Goal: Task Accomplishment & Management: Manage account settings

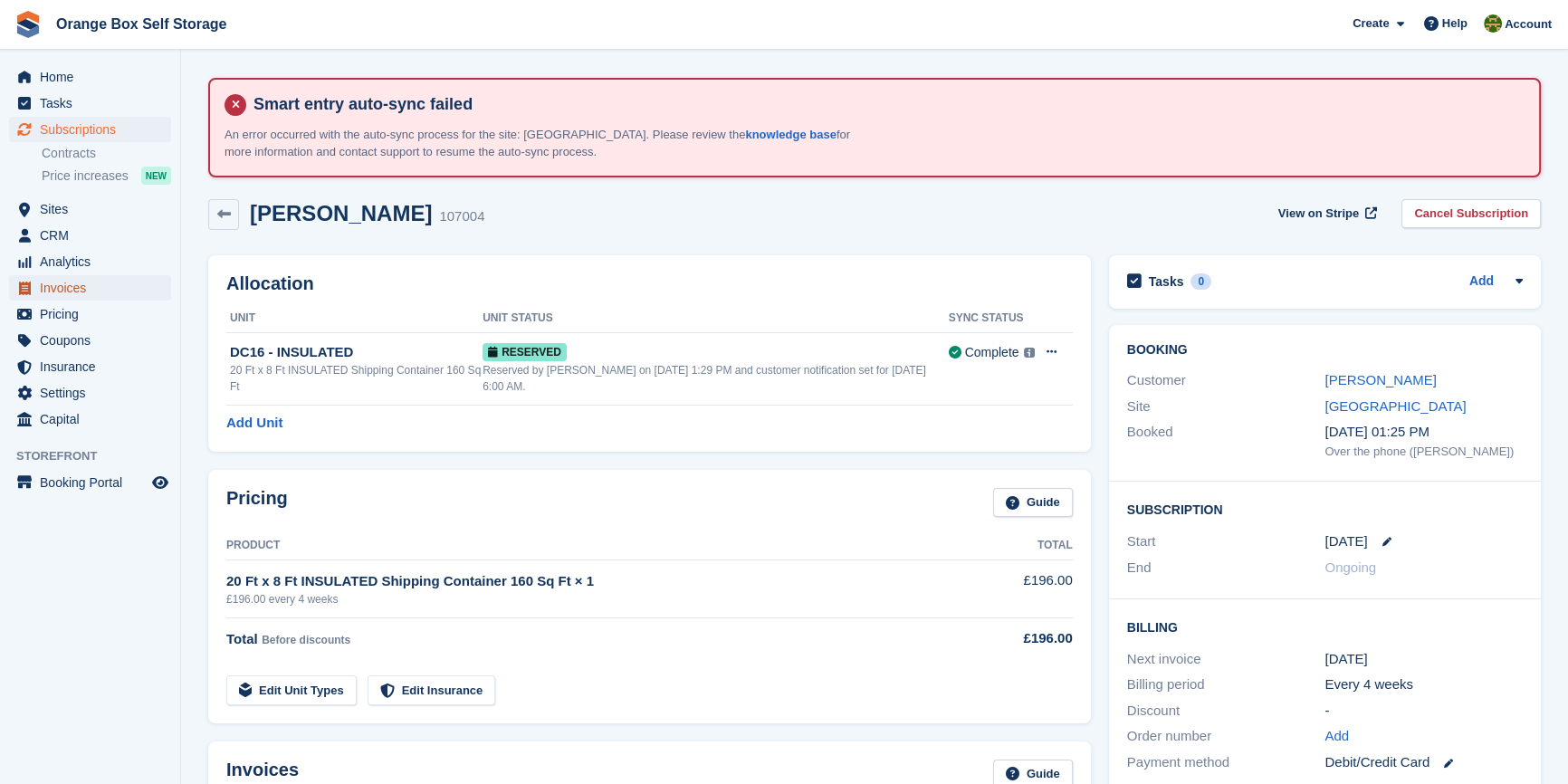
click at [63, 281] on span "Invoices" at bounding box center [93, 287] width 109 height 25
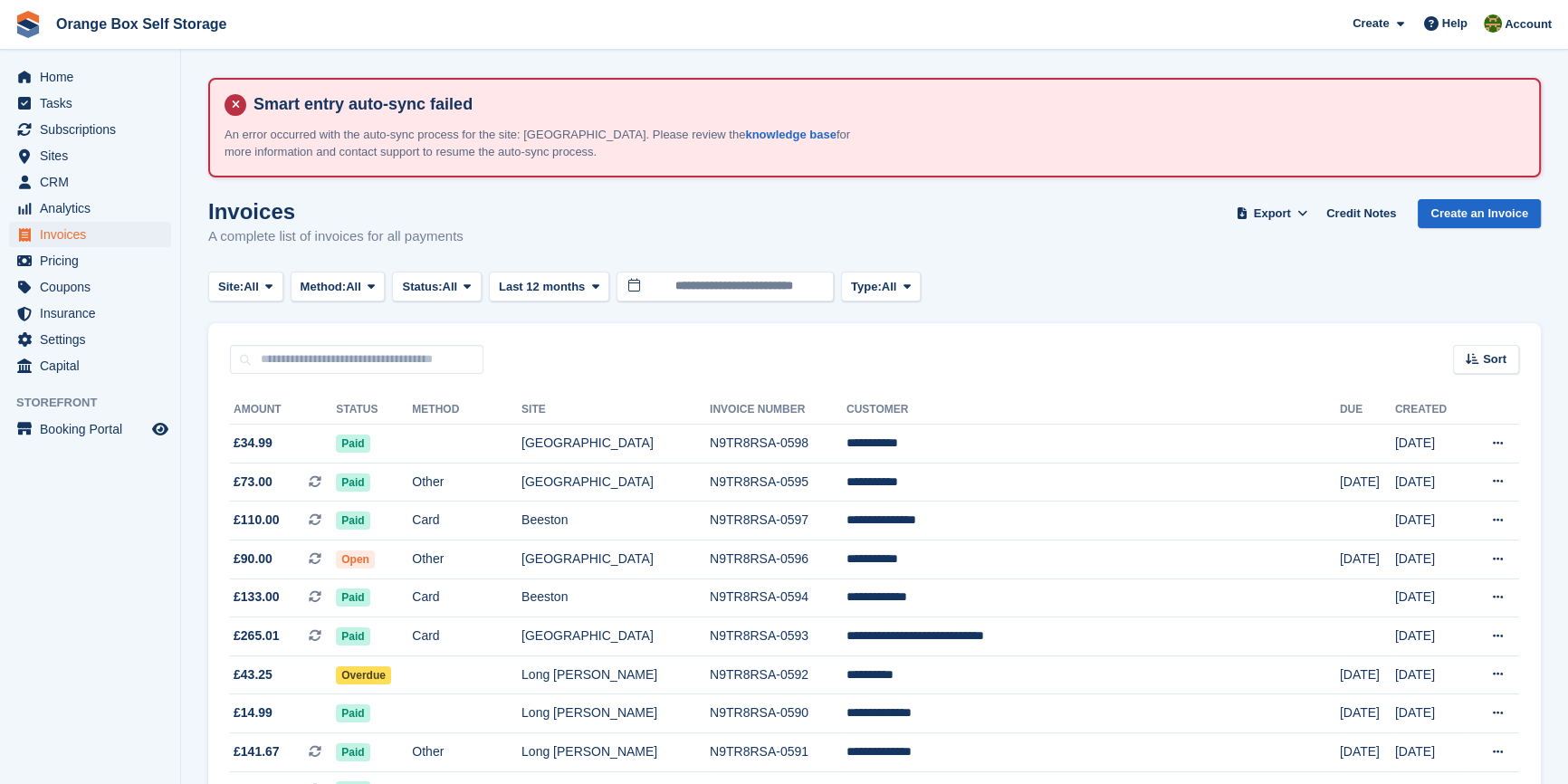
click at [4, 612] on aside "Home Tasks Subscriptions Subscriptions Subscriptions Contracts Price increases …" at bounding box center [89, 396] width 180 height 693
click at [502, 289] on button "Last 12 months" at bounding box center [549, 286] width 120 height 30
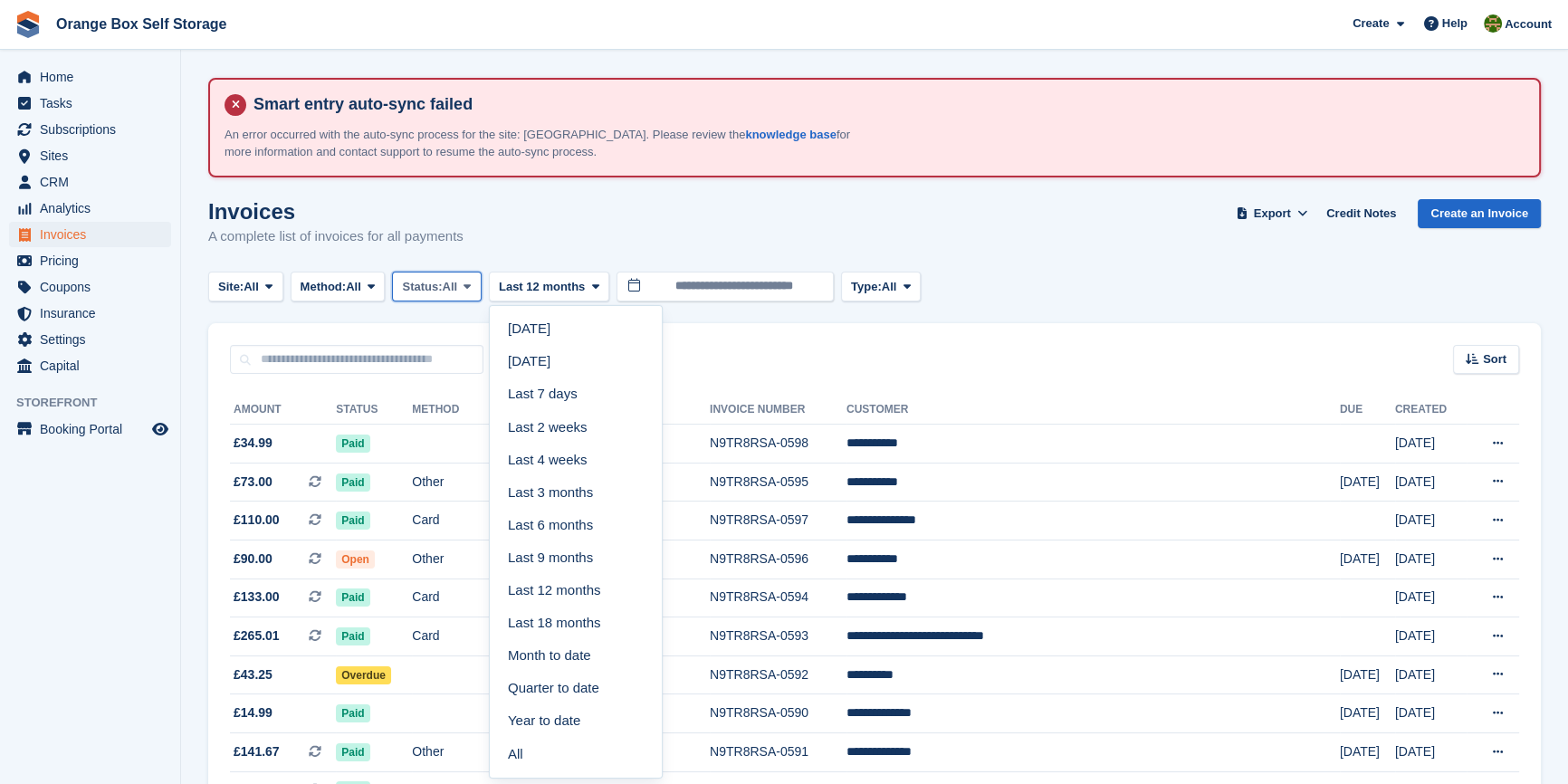
click at [442, 291] on span "Status:" at bounding box center [421, 286] width 39 height 18
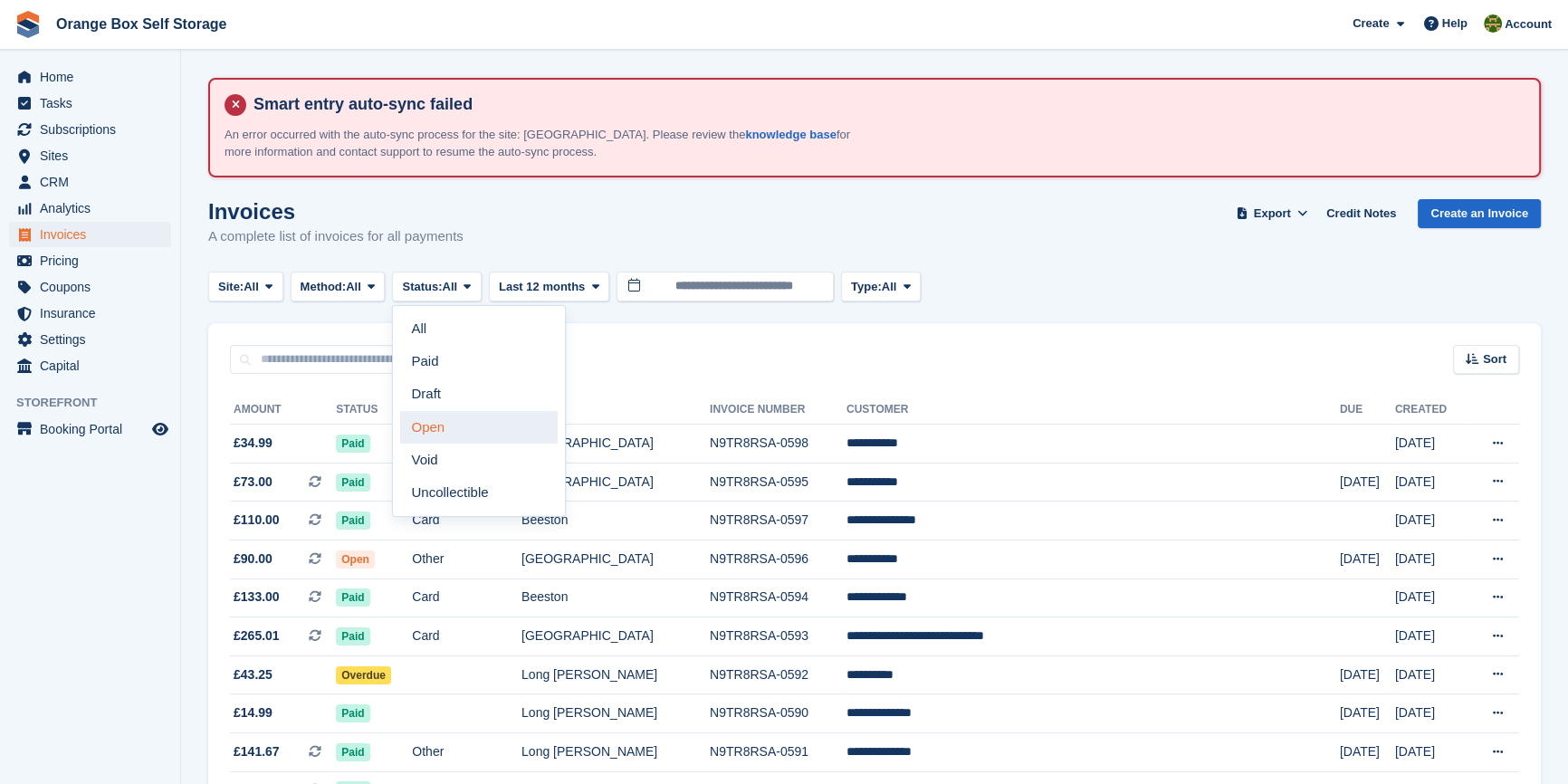
click at [443, 421] on link "Open" at bounding box center [479, 428] width 158 height 33
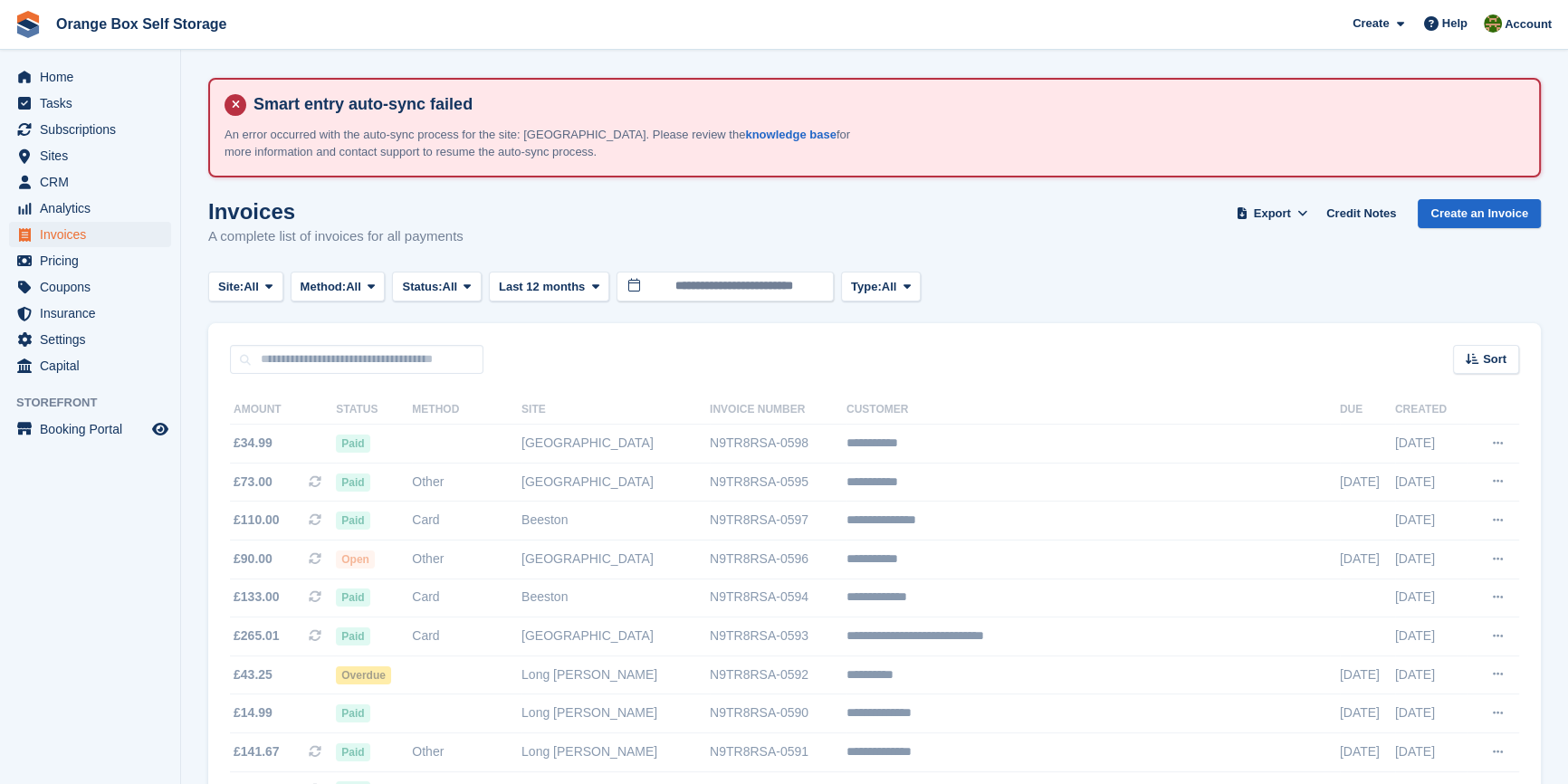
click at [130, 570] on aside "Home Tasks Subscriptions Subscriptions Subscriptions Contracts Price increases …" at bounding box center [89, 396] width 180 height 693
click at [146, 606] on aside "Home Tasks Subscriptions Subscriptions Subscriptions Contracts Price increases …" at bounding box center [89, 396] width 180 height 693
click at [65, 87] on span "Home" at bounding box center [93, 77] width 109 height 25
click at [59, 78] on span "Home" at bounding box center [93, 77] width 109 height 25
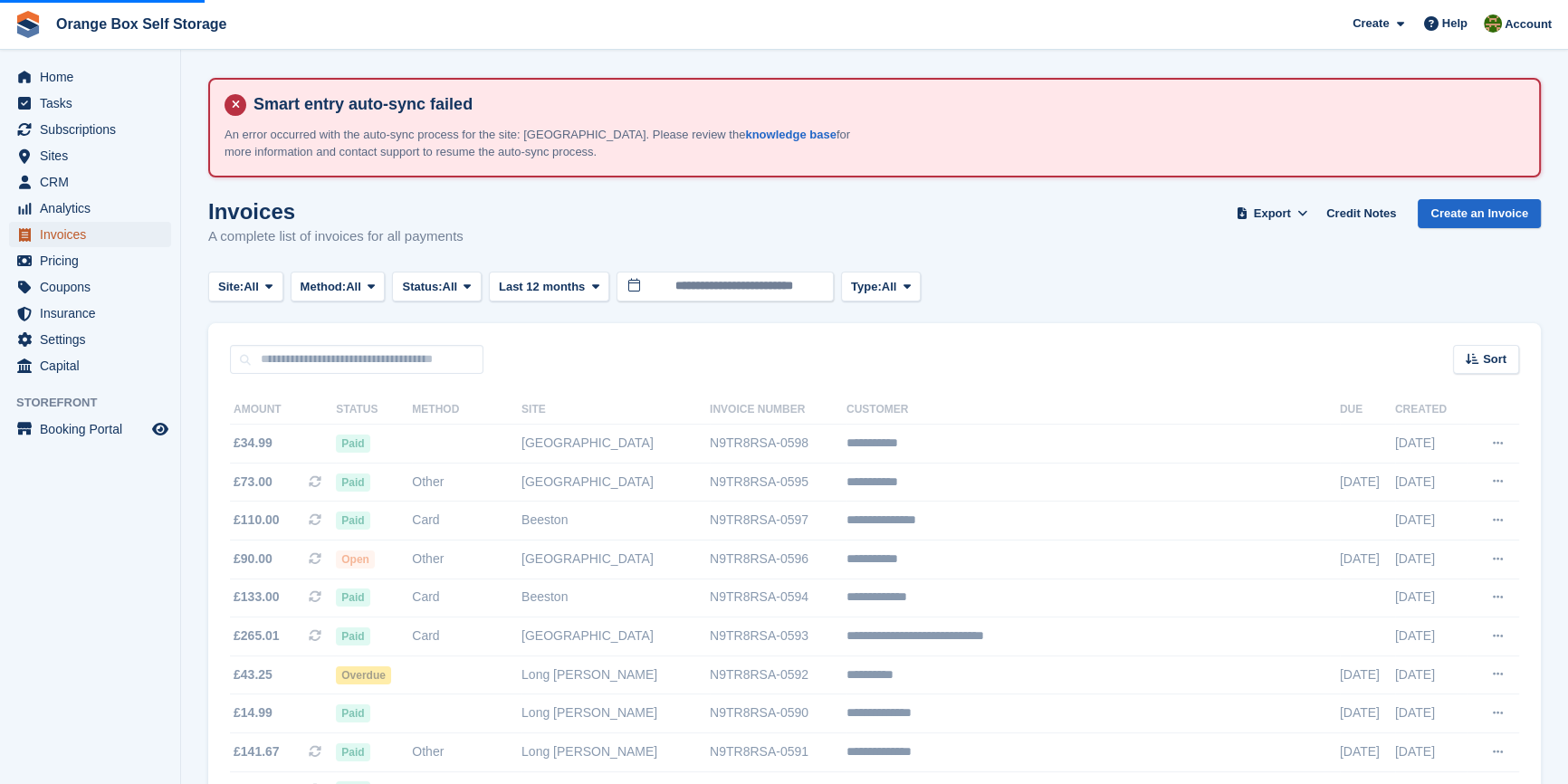
click at [65, 228] on span "Invoices" at bounding box center [93, 234] width 109 height 25
click at [732, 207] on div "Invoices A complete list of invoices for all payments Export Export Invoices Ex…" at bounding box center [875, 233] width 1332 height 70
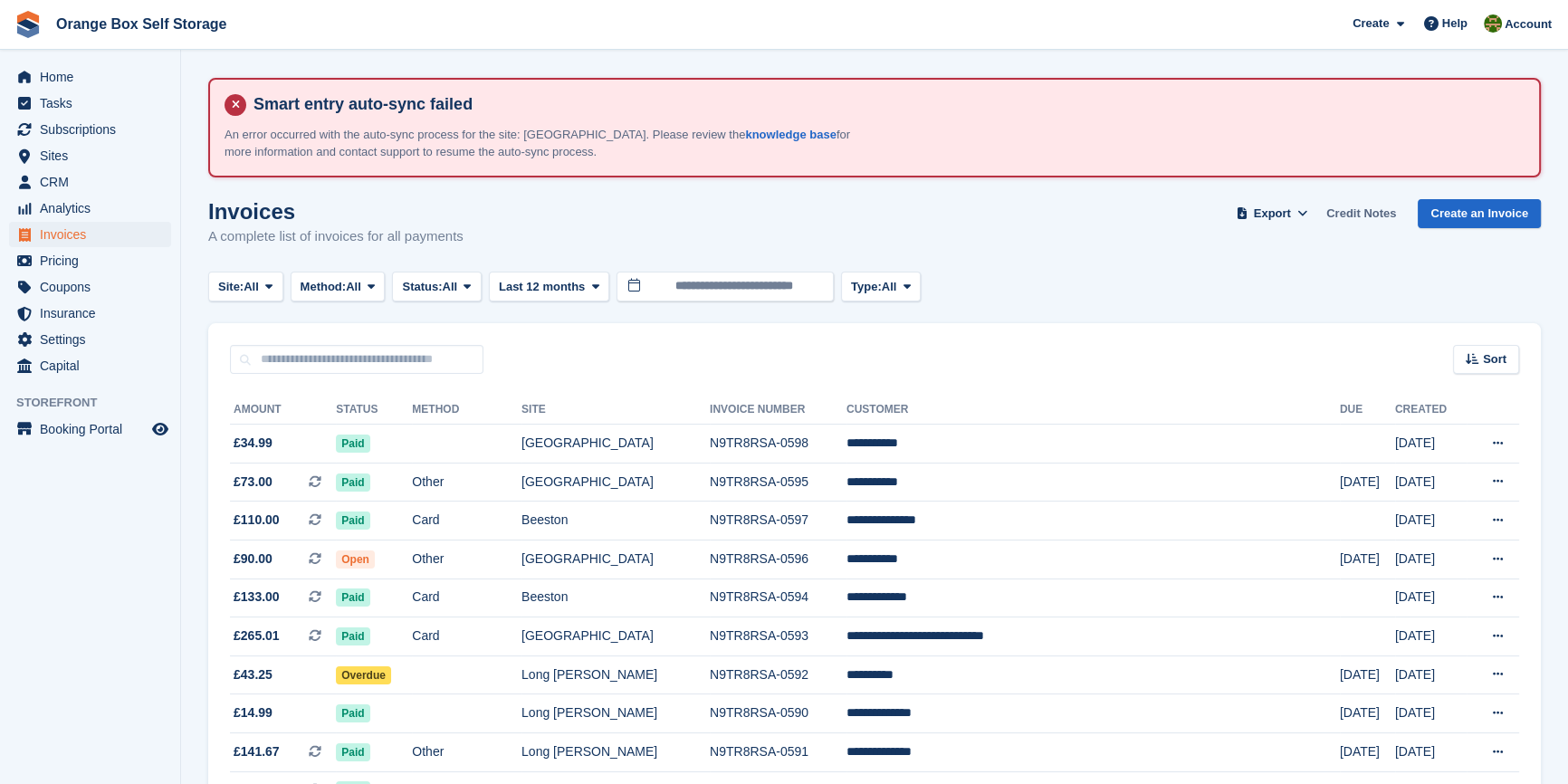
click at [1358, 216] on link "Credit Notes" at bounding box center [1361, 213] width 85 height 30
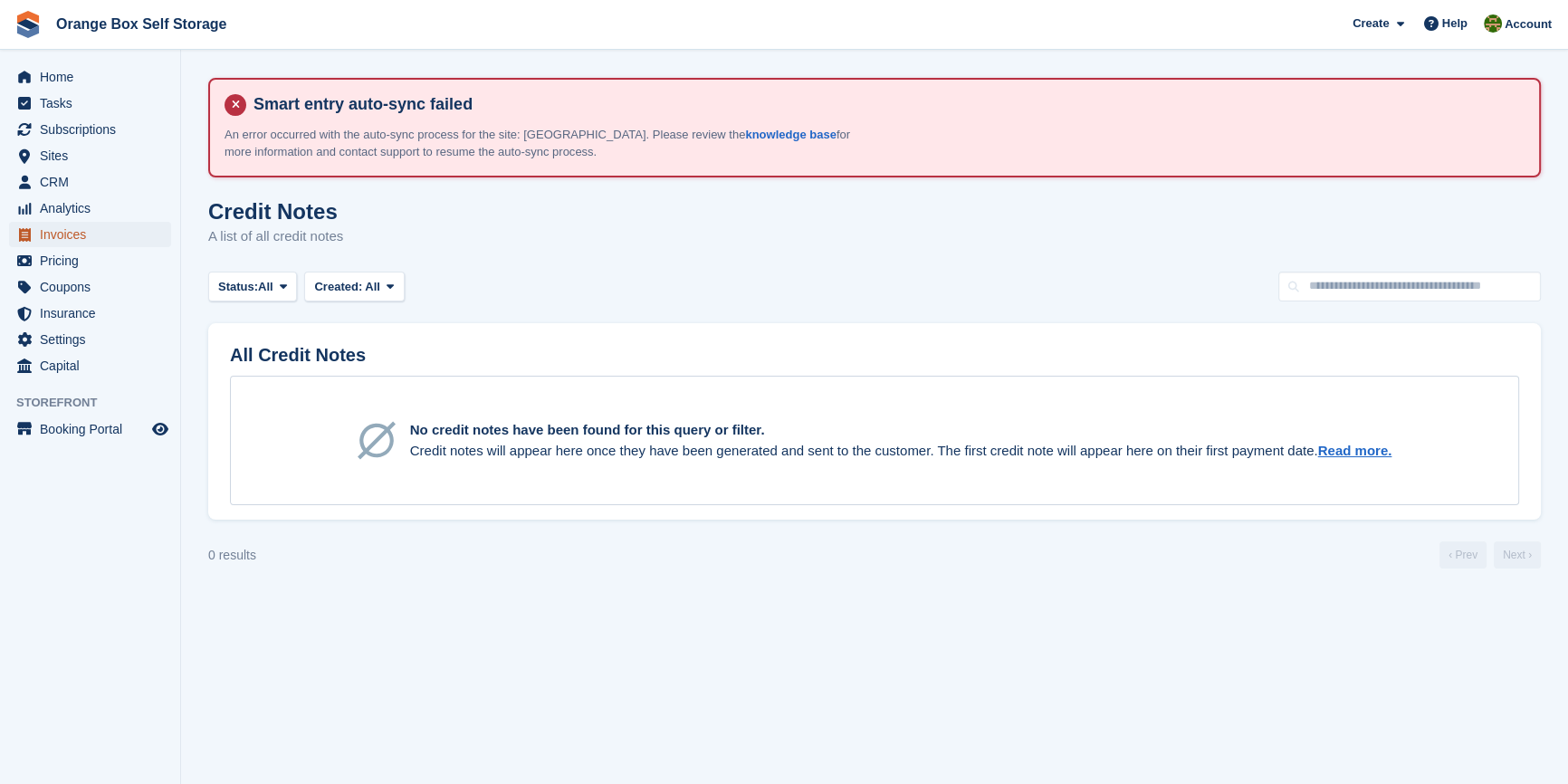
click at [60, 233] on span "Invoices" at bounding box center [93, 234] width 109 height 25
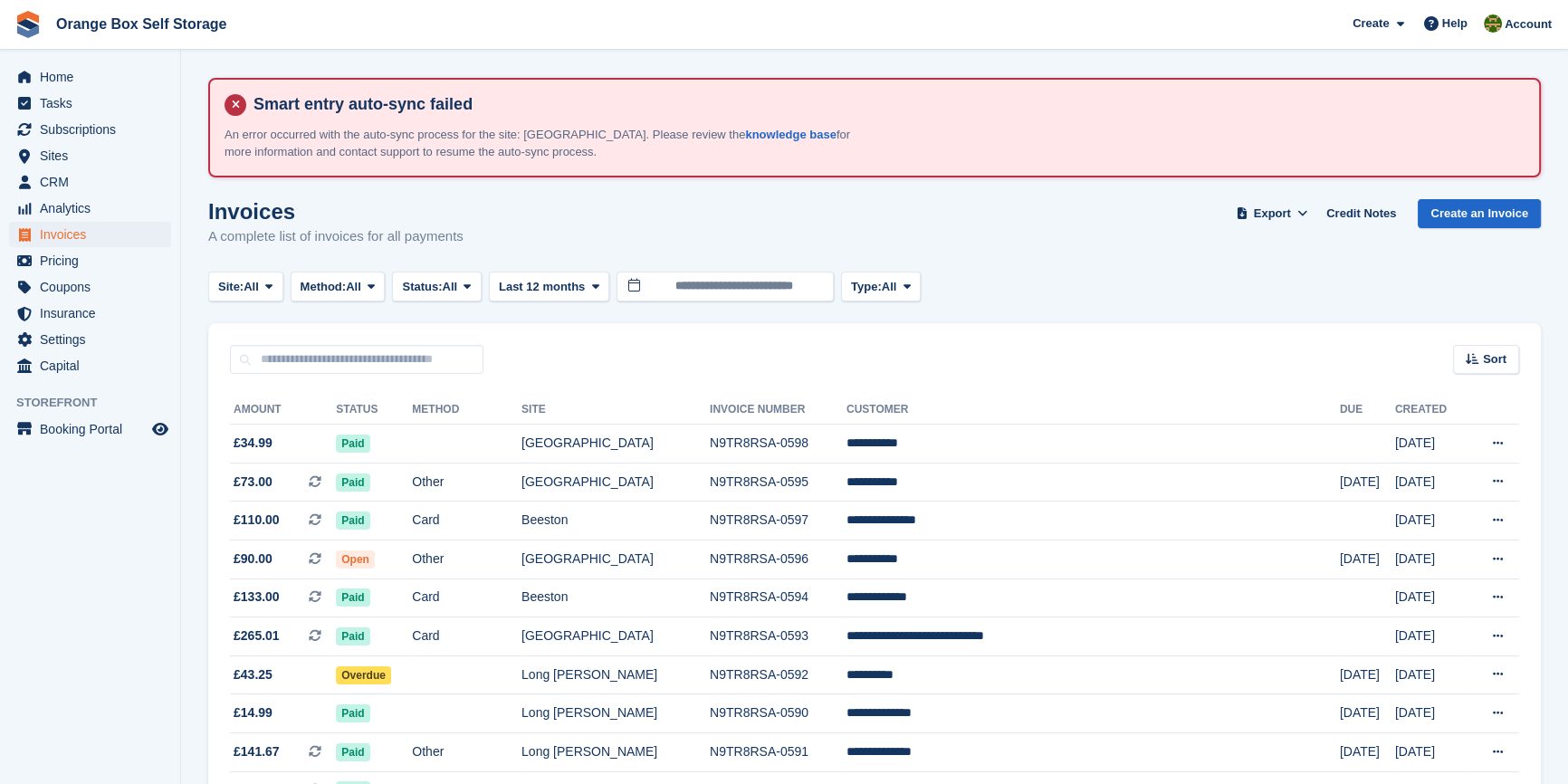
click at [141, 653] on aside "Home Tasks Subscriptions Subscriptions Subscriptions Contracts Price increases …" at bounding box center [89, 396] width 180 height 693
click at [431, 289] on span "Status:" at bounding box center [421, 286] width 39 height 18
click at [423, 421] on link "Open" at bounding box center [479, 428] width 158 height 33
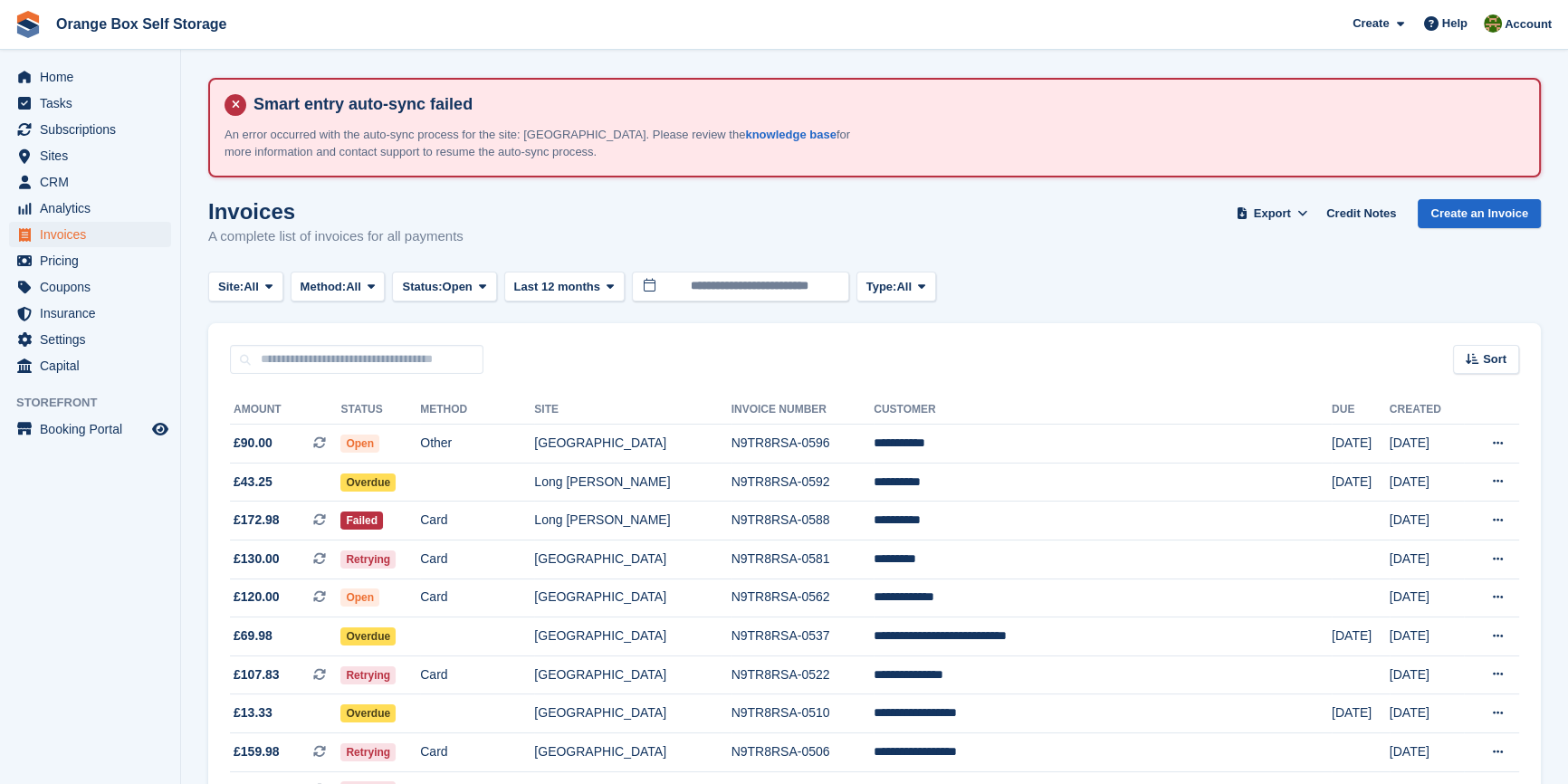
click at [702, 369] on div "Sort Sort by Date created Created (oldest first) Created (newest first)" at bounding box center [875, 349] width 1332 height 52
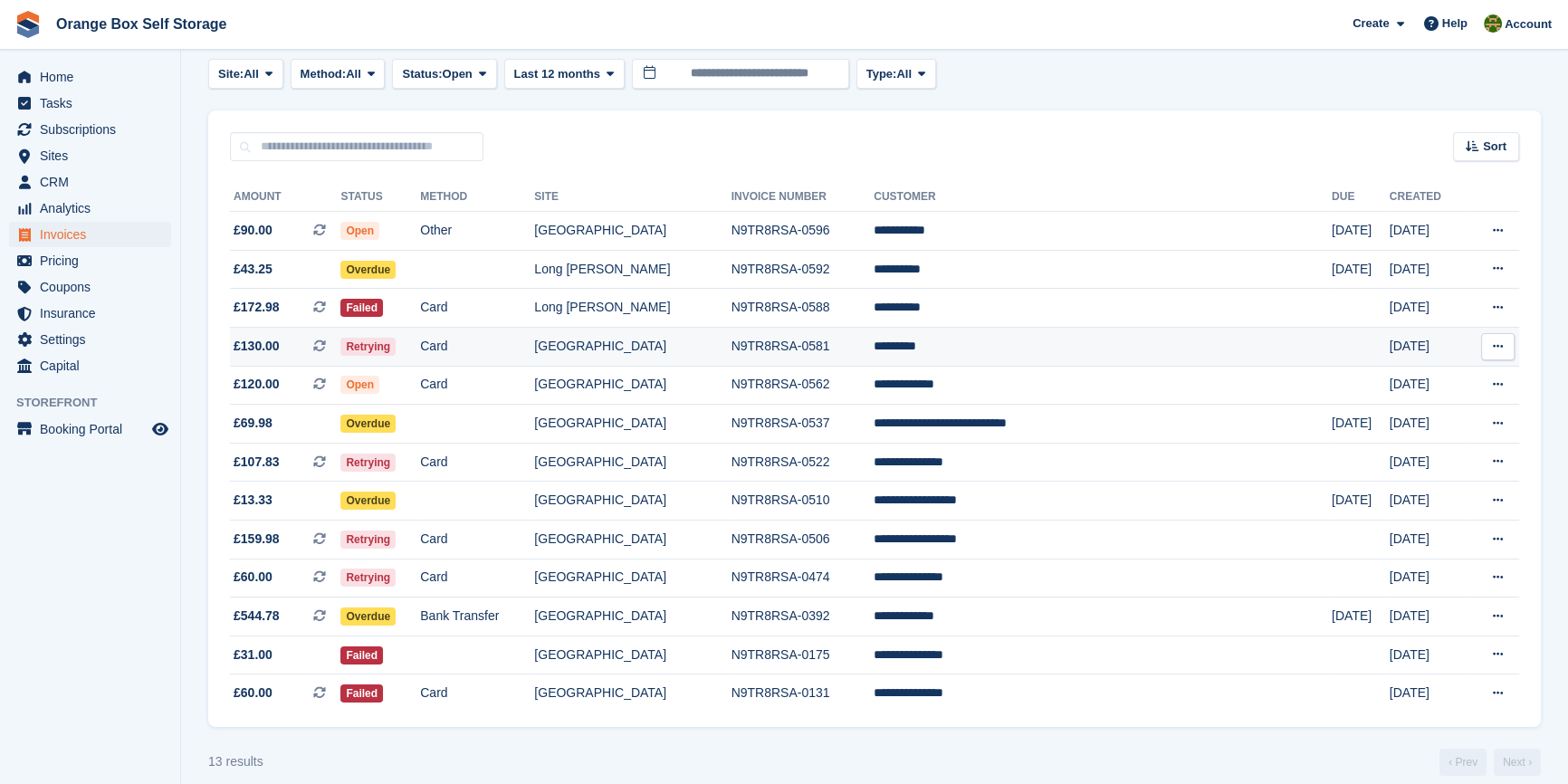
scroll to position [237, 0]
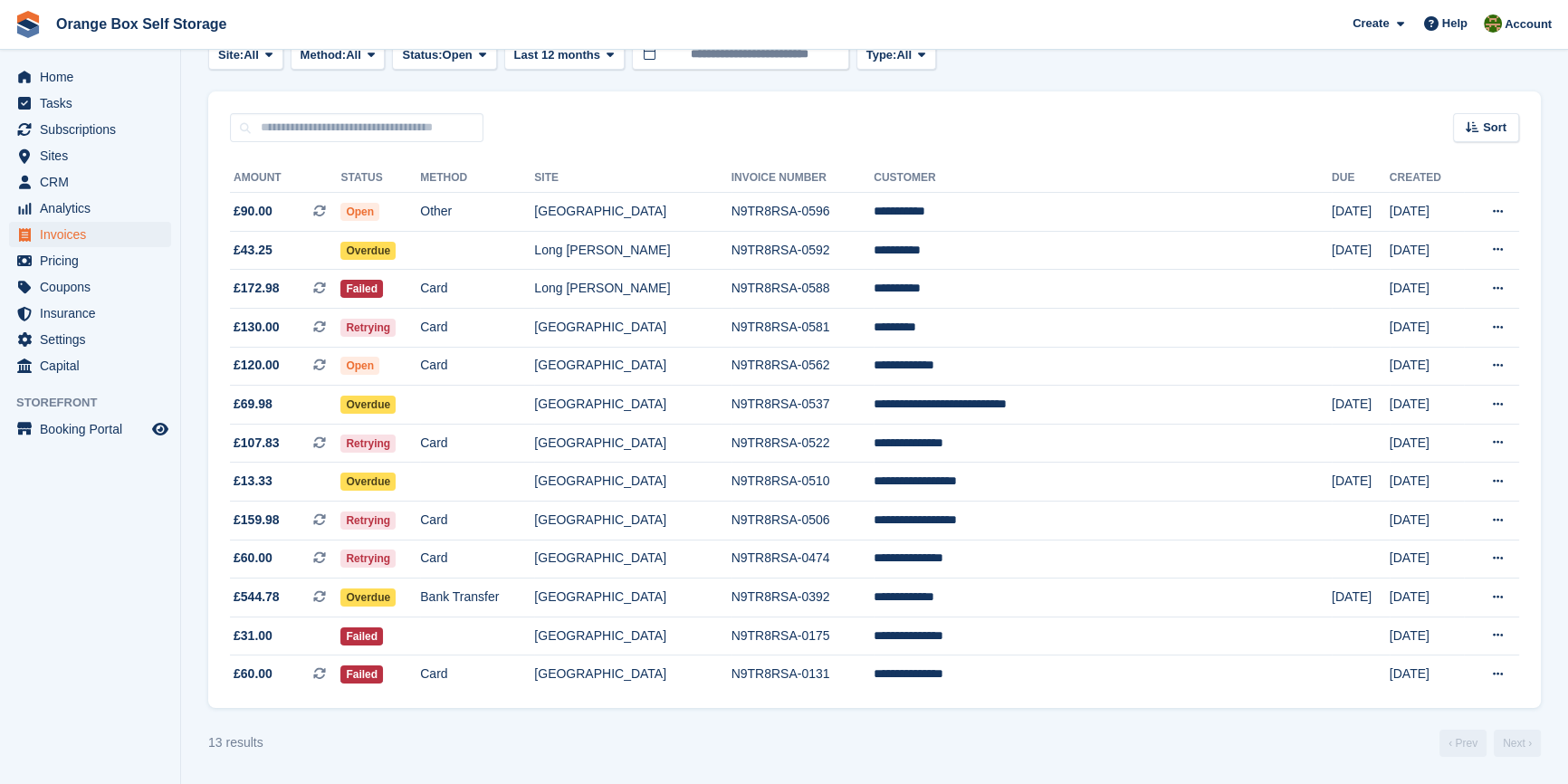
click at [458, 741] on div "13 results ‹ Prev Next ›" at bounding box center [875, 743] width 1332 height 27
click at [550, 764] on section "Smart entry auto-sync failed An error occurred with the auto-sync process for t…" at bounding box center [874, 276] width 1387 height 1016
click at [731, 193] on td "[GEOGRAPHIC_DATA]" at bounding box center [633, 212] width 196 height 39
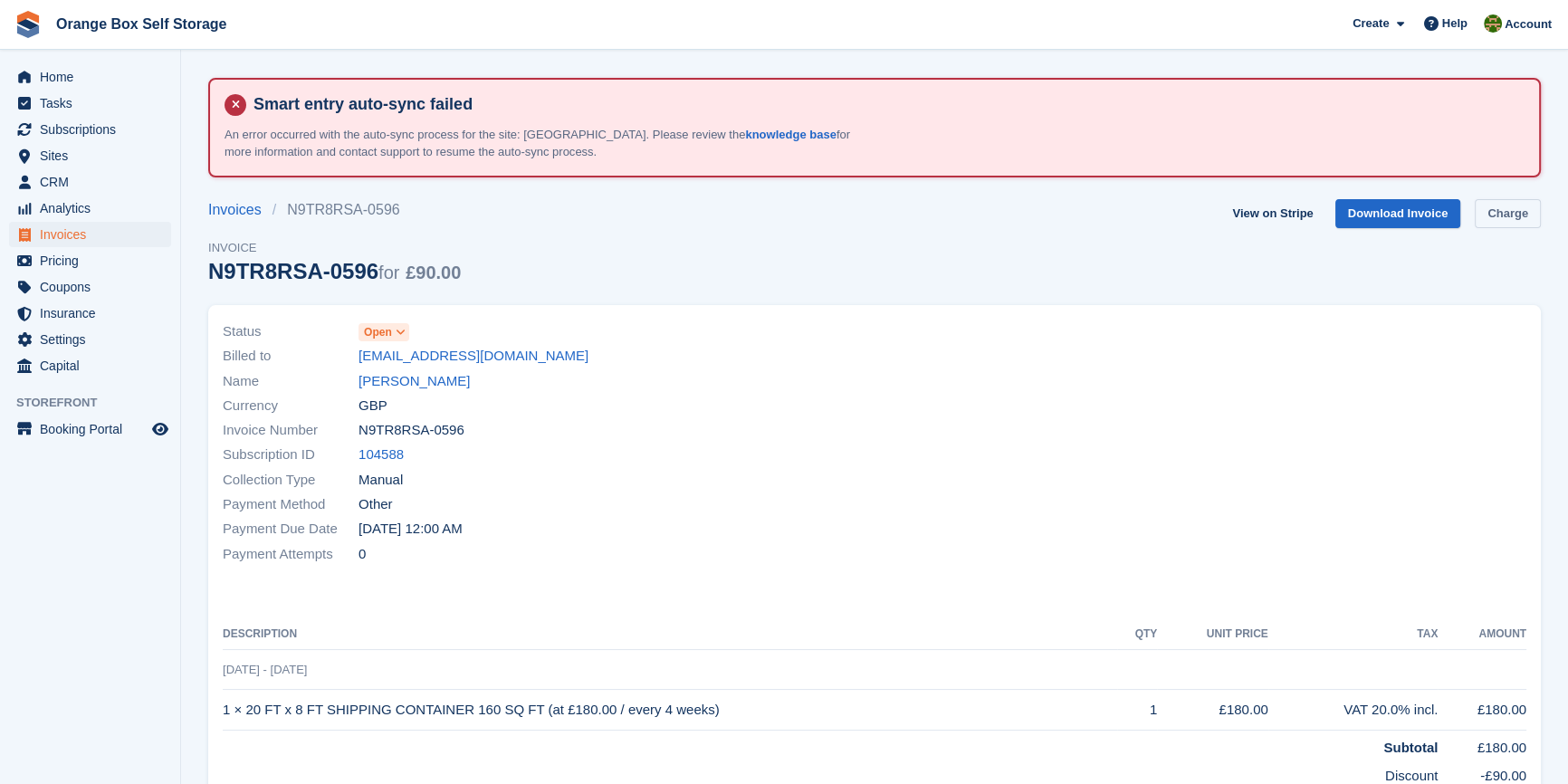
click at [1535, 209] on link "Charge" at bounding box center [1507, 213] width 66 height 30
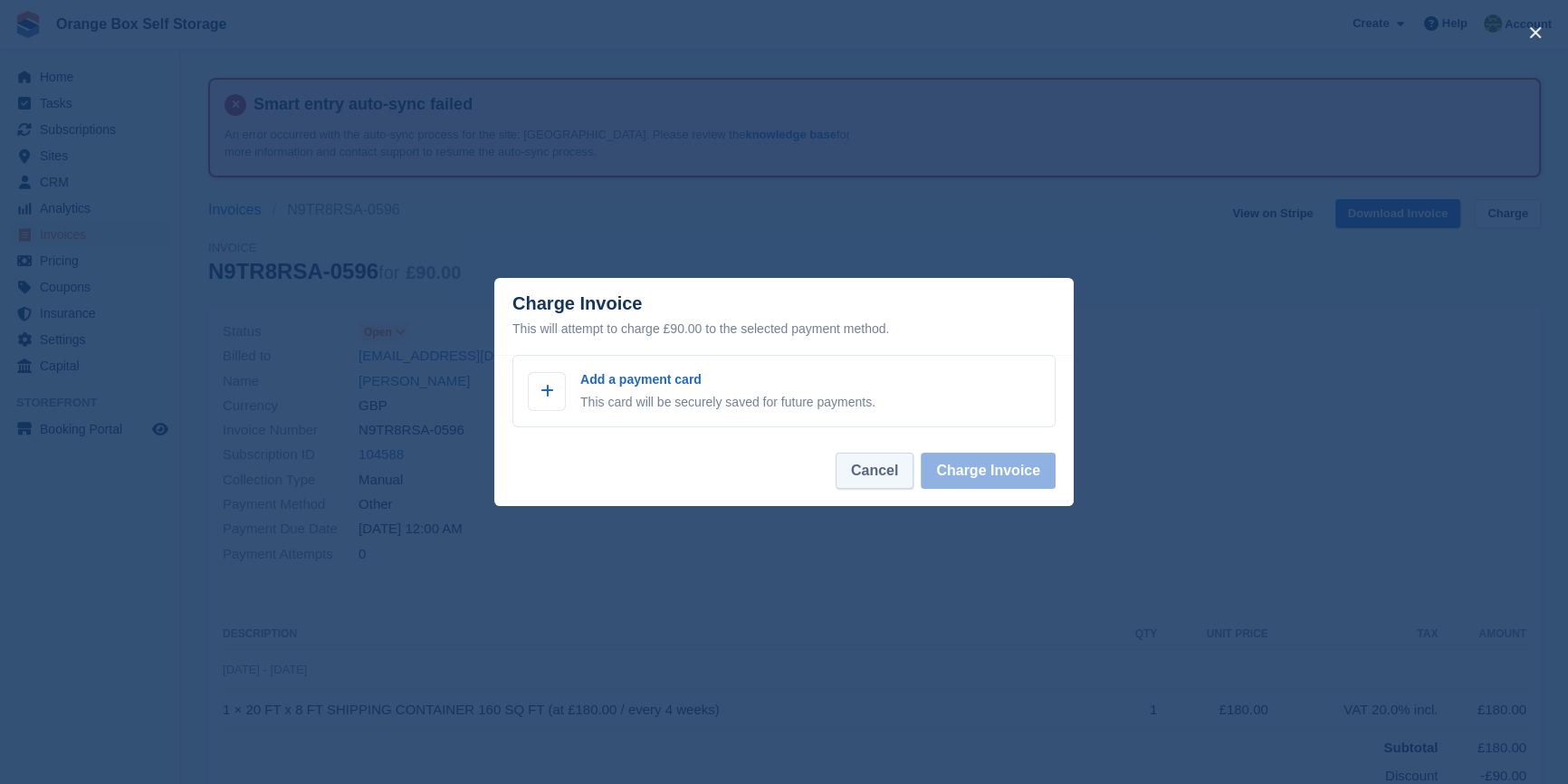
click at [875, 491] on footer "Cancel Charge Invoice" at bounding box center [784, 477] width 580 height 57
click at [875, 481] on button "Cancel" at bounding box center [874, 471] width 78 height 37
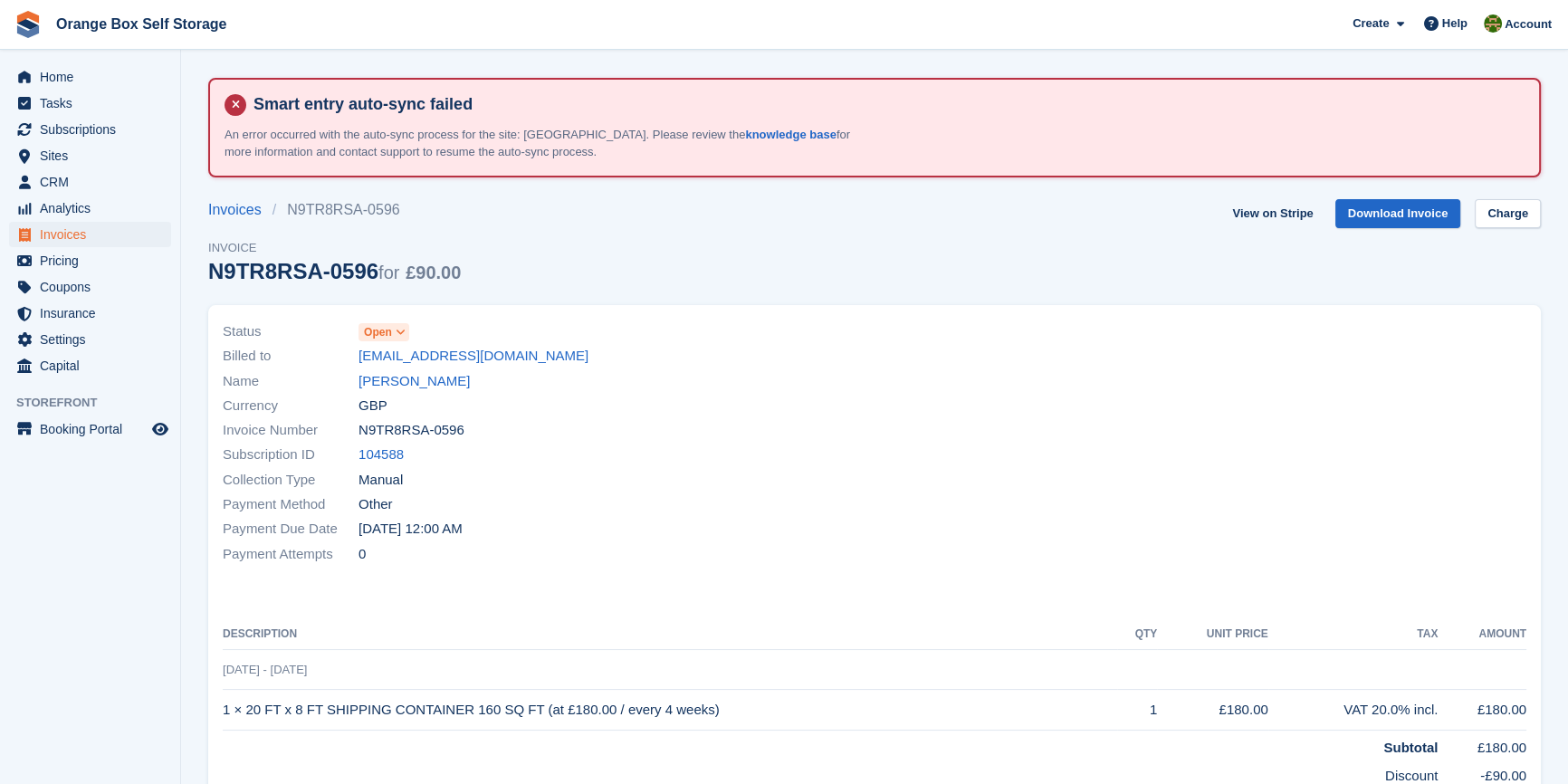
click at [875, 481] on div at bounding box center [1206, 443] width 662 height 269
click at [84, 128] on span "Subscriptions" at bounding box center [93, 130] width 109 height 25
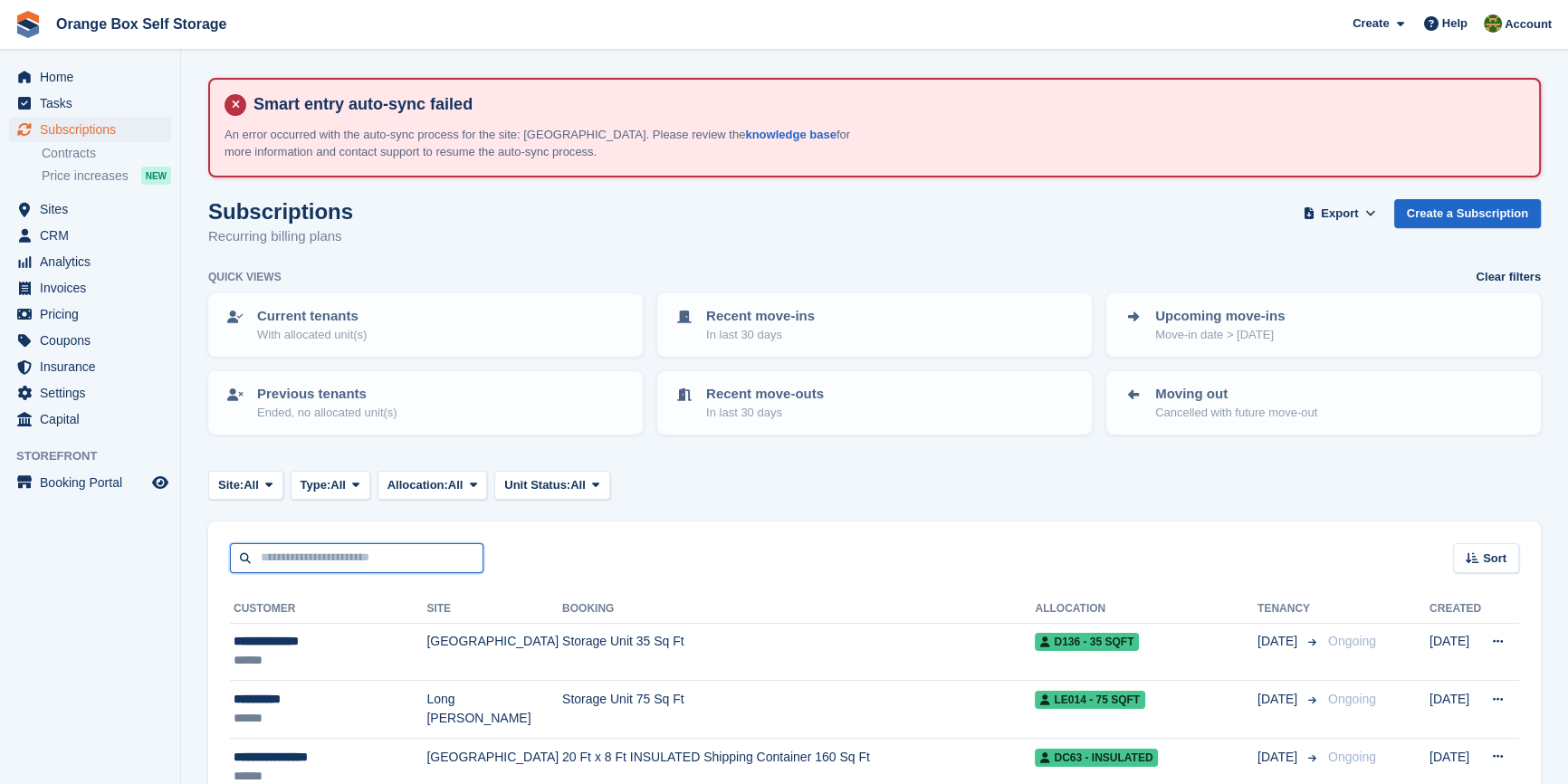
click at [326, 565] on input "text" at bounding box center [357, 557] width 254 height 30
type input "******"
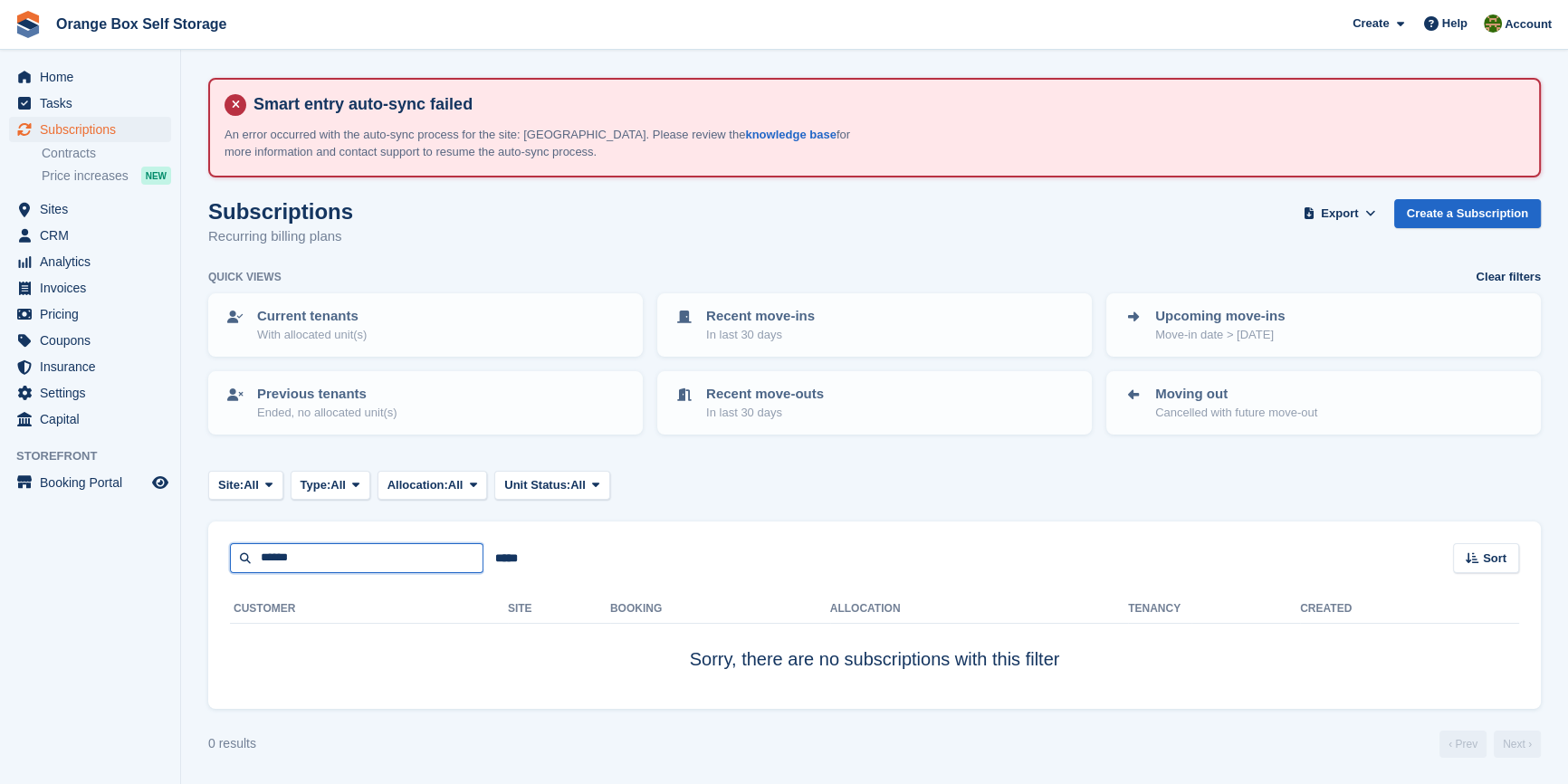
click at [332, 543] on input "******" at bounding box center [357, 557] width 254 height 30
click at [851, 503] on turbo-frame "Subscriptions Recurring billing plans Export Export Subscriptions Export a CSV …" at bounding box center [875, 478] width 1332 height 558
click at [104, 607] on aside "Home Tasks Subscriptions Subscriptions Subscriptions Contracts Price increases …" at bounding box center [89, 396] width 180 height 693
click at [66, 285] on span "Invoices" at bounding box center [93, 287] width 109 height 25
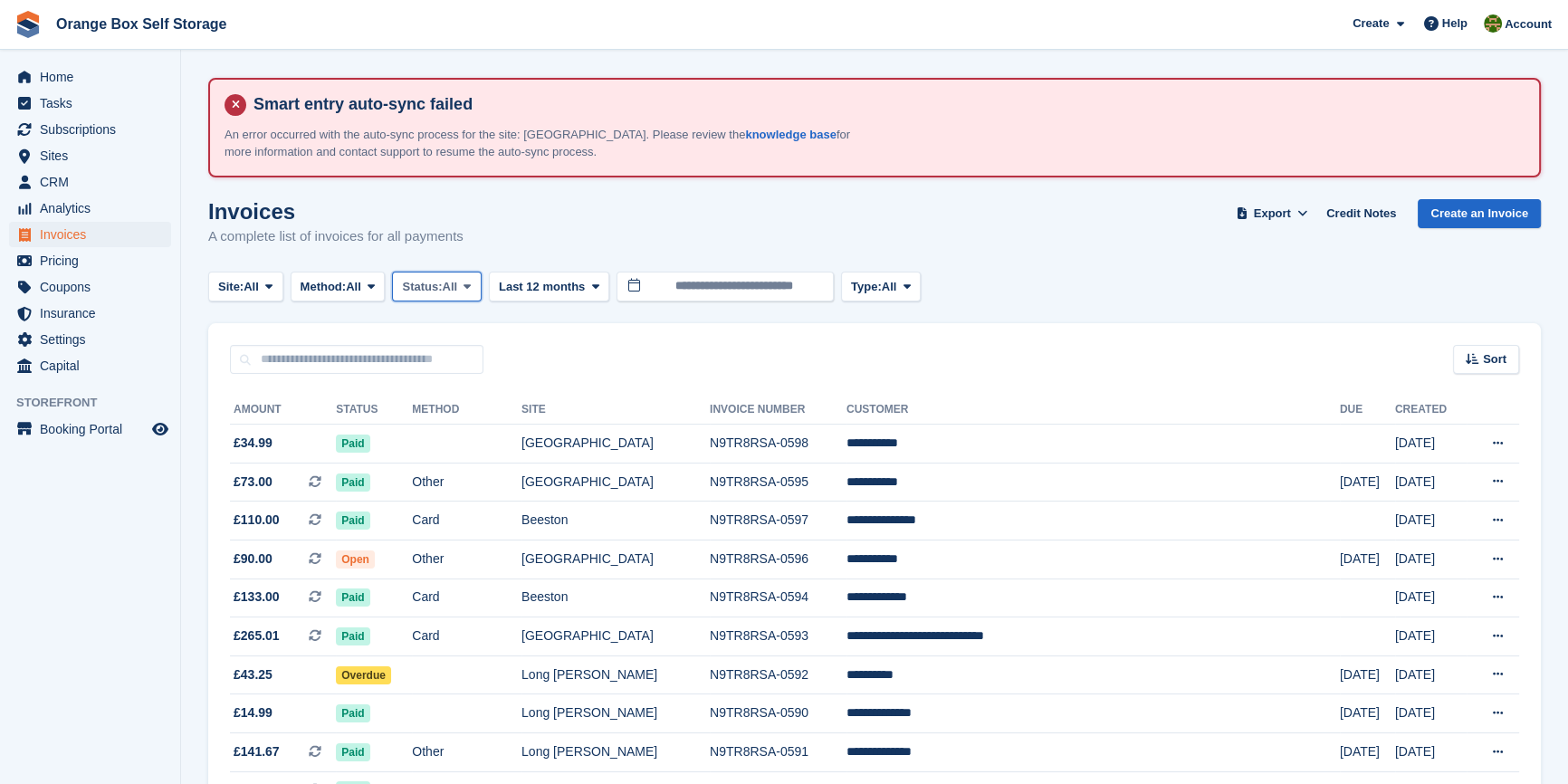
click at [471, 284] on icon at bounding box center [467, 286] width 8 height 12
click at [456, 423] on link "Open" at bounding box center [479, 428] width 158 height 33
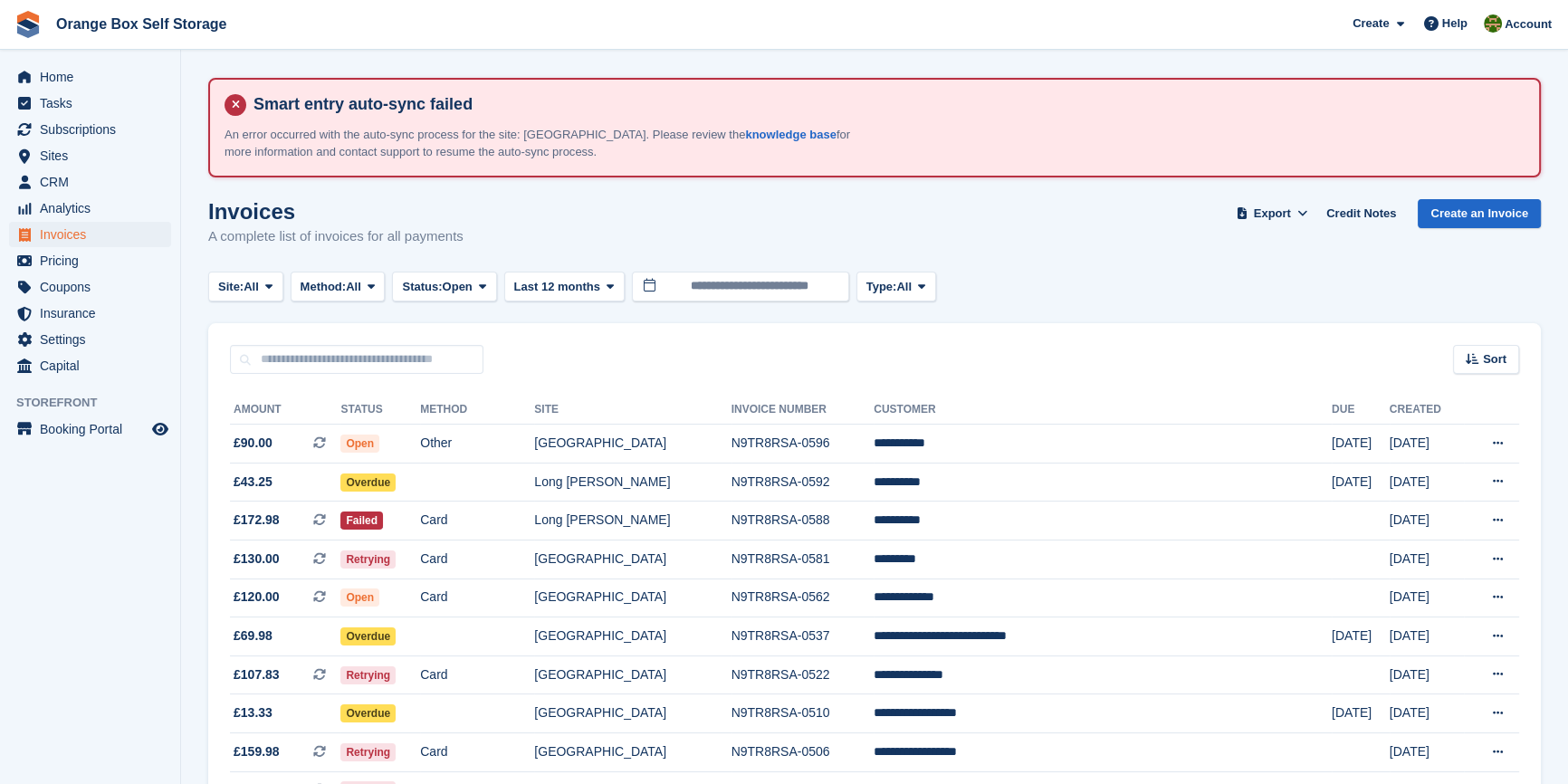
click at [109, 654] on aside "Home Tasks Subscriptions Subscriptions Subscriptions Contracts Price increases …" at bounding box center [89, 396] width 180 height 693
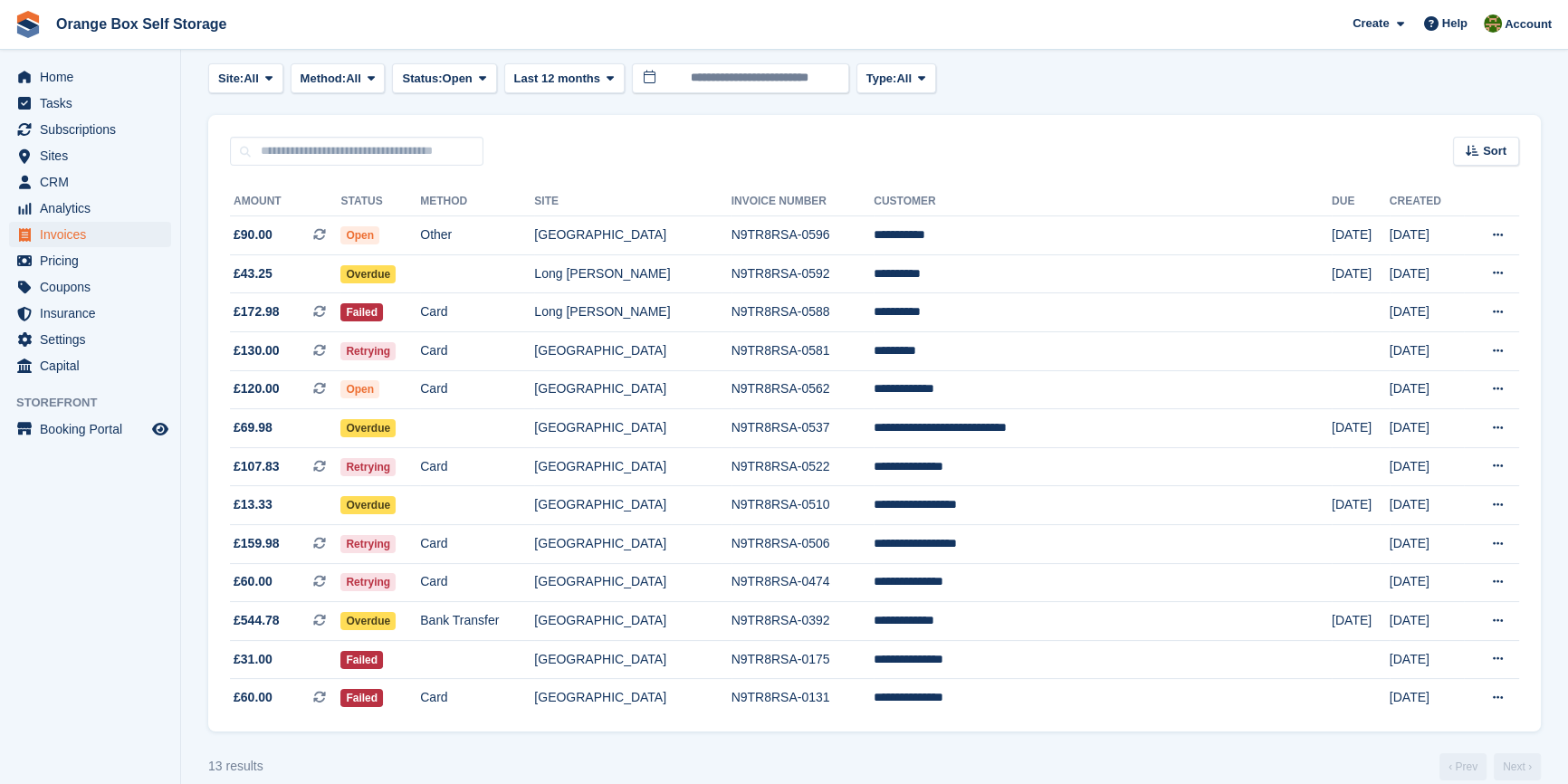
scroll to position [237, 0]
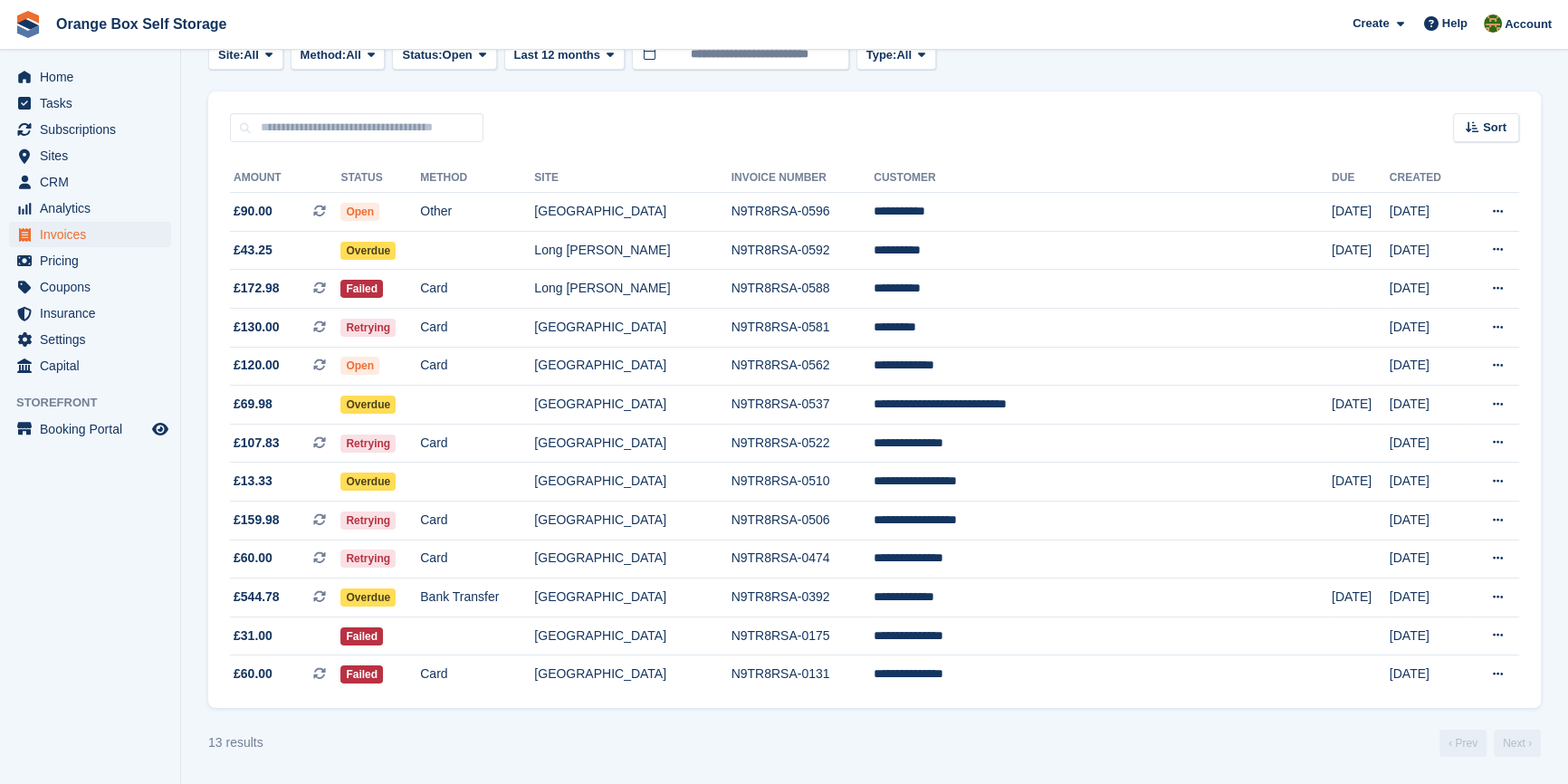
click at [546, 733] on div "13 results ‹ Prev Next ›" at bounding box center [875, 743] width 1332 height 27
click at [114, 135] on span "Subscriptions" at bounding box center [93, 130] width 109 height 25
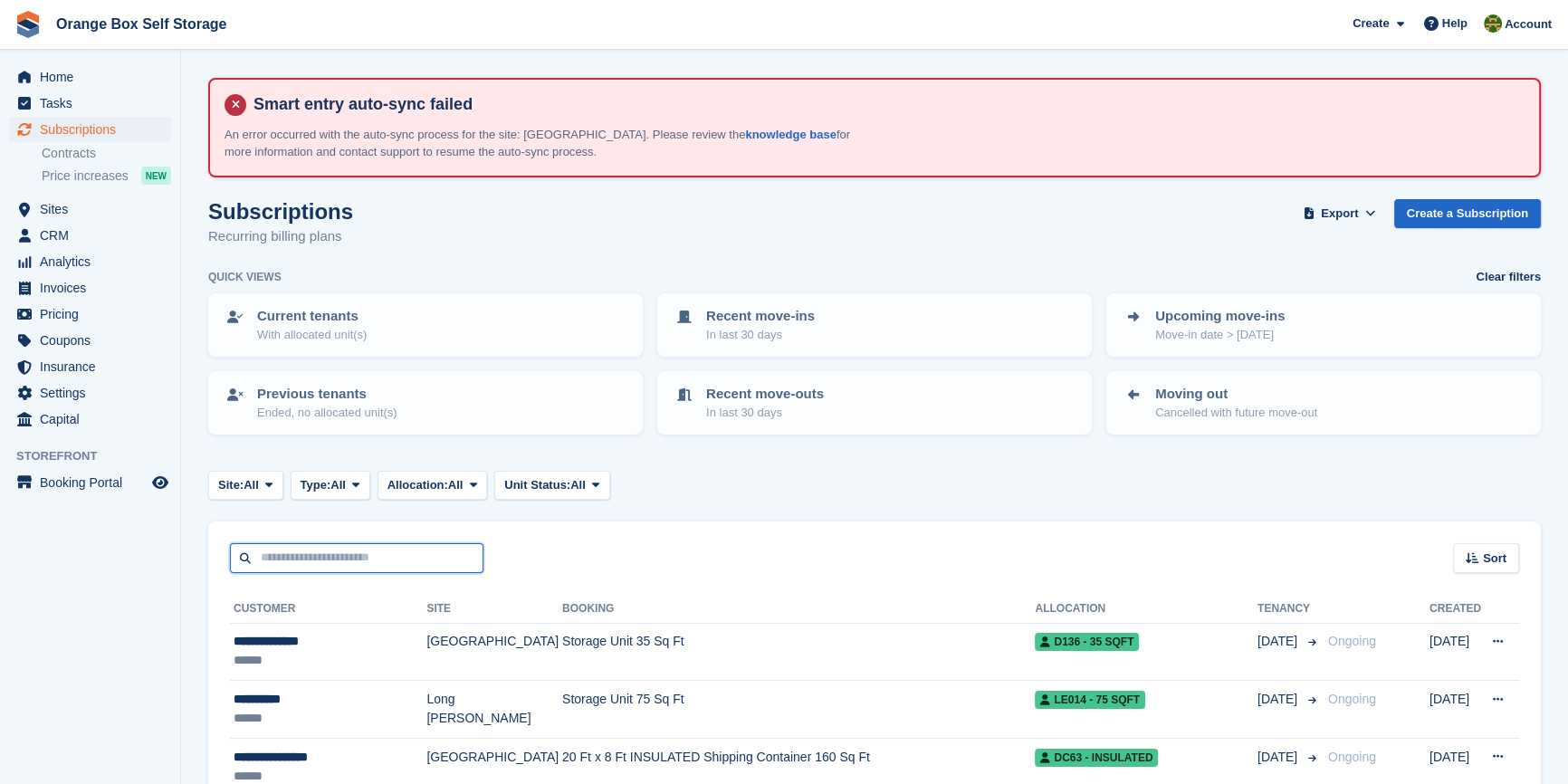
click at [357, 561] on input "text" at bounding box center [357, 557] width 254 height 30
type input "***"
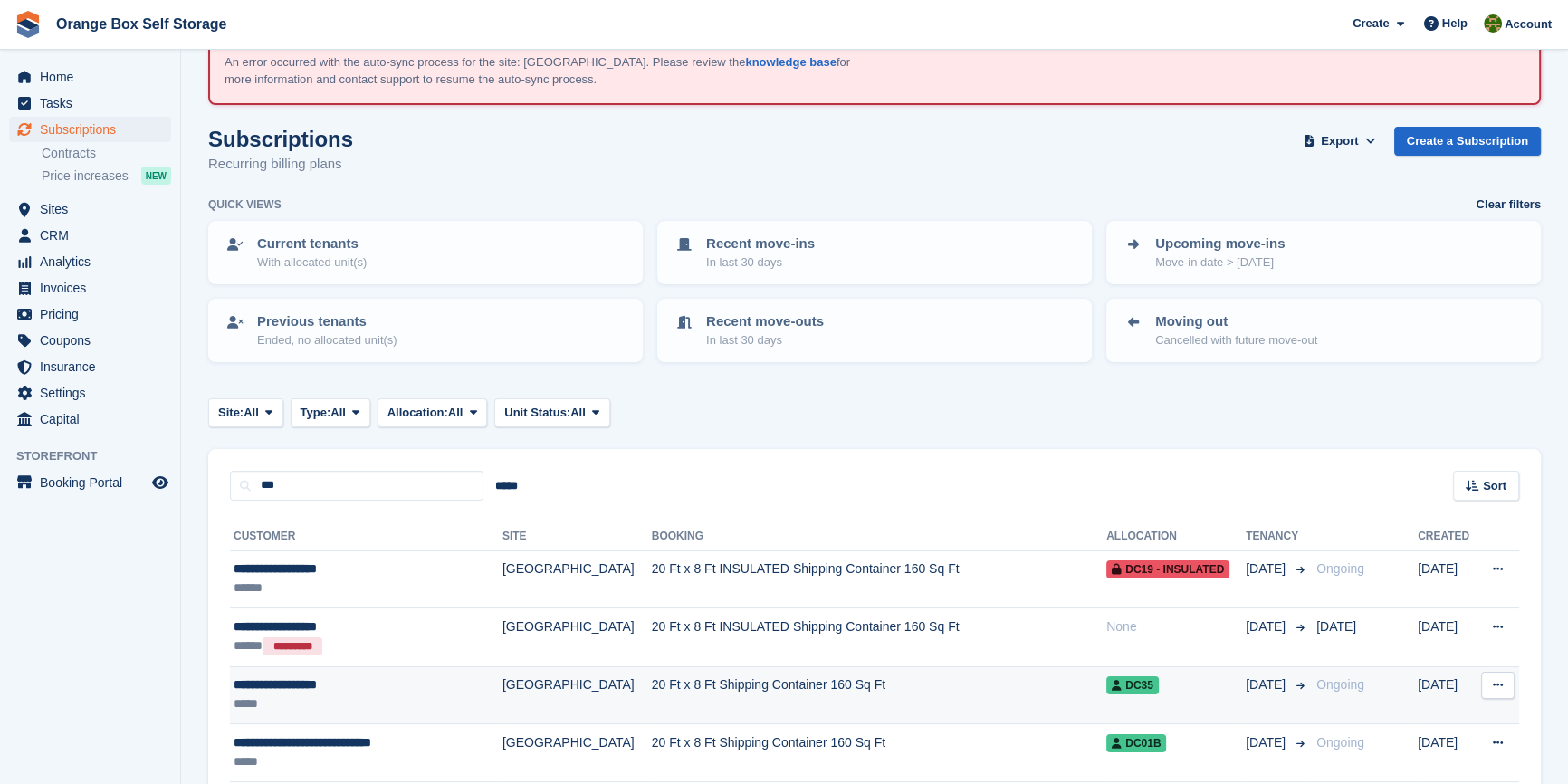
scroll to position [163, 0]
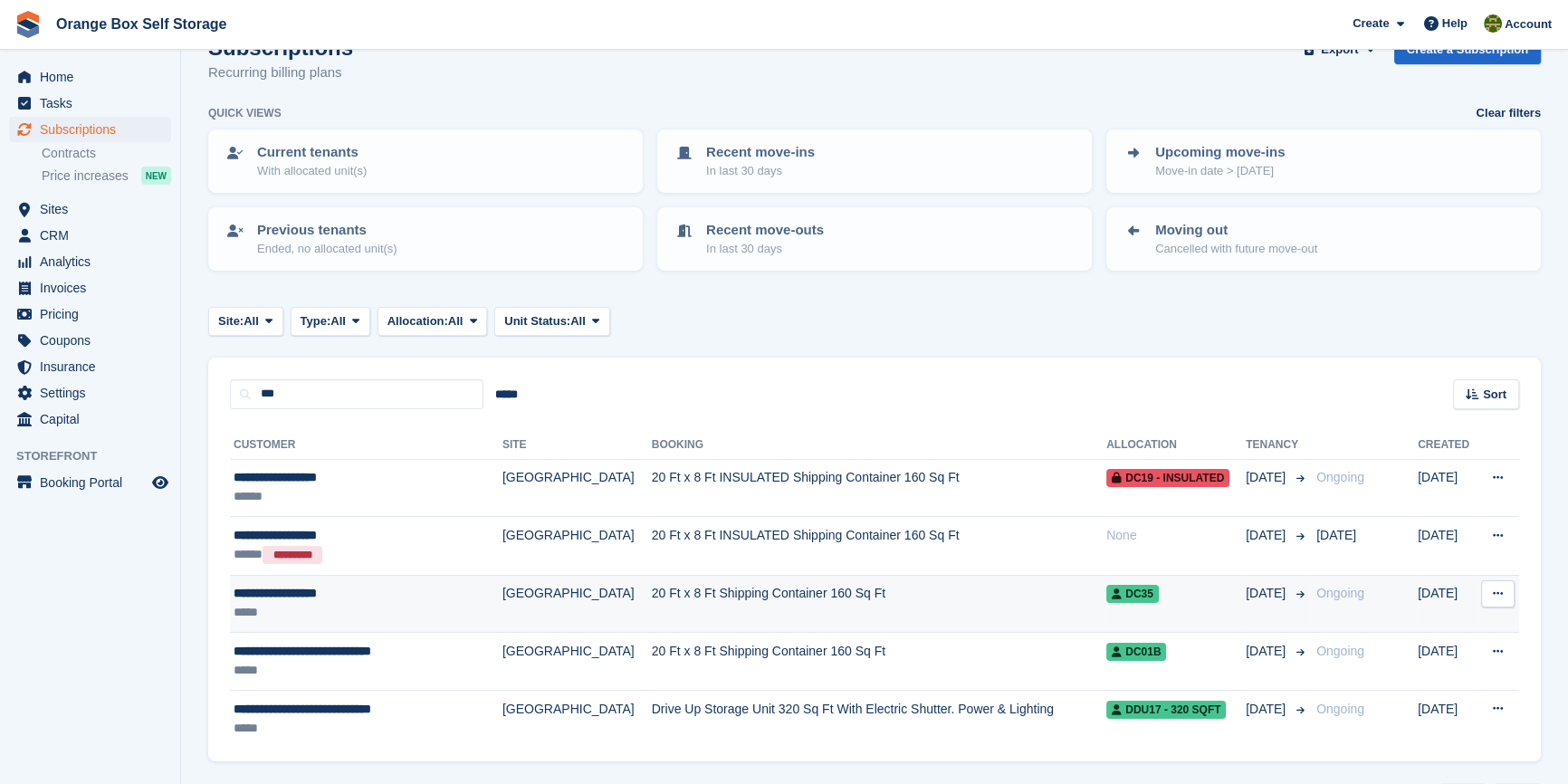
click at [460, 603] on div "*****" at bounding box center [352, 612] width 237 height 19
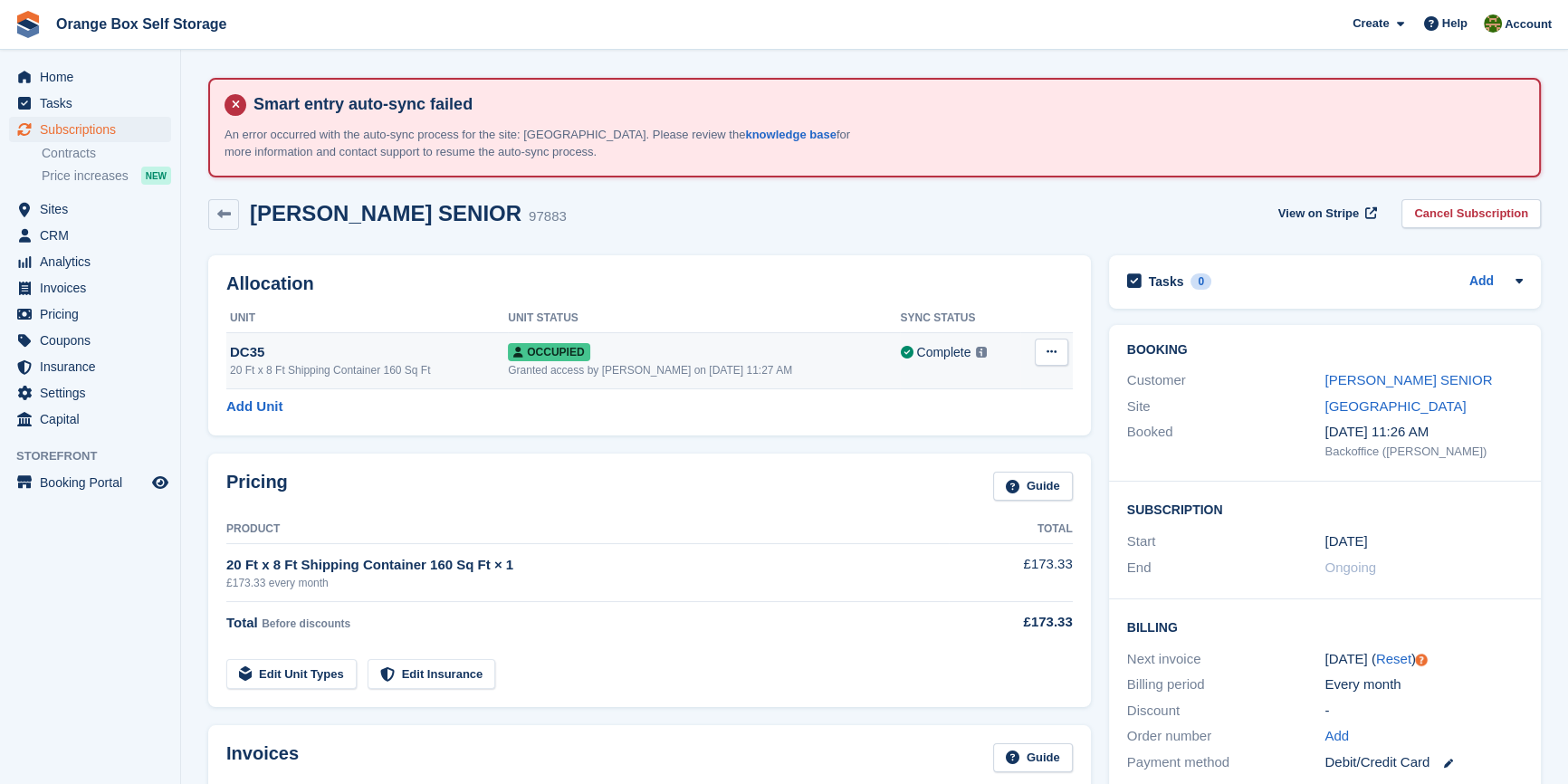
click at [748, 373] on div "Granted access by [PERSON_NAME] on [DATE] 11:27 AM" at bounding box center [704, 370] width 392 height 16
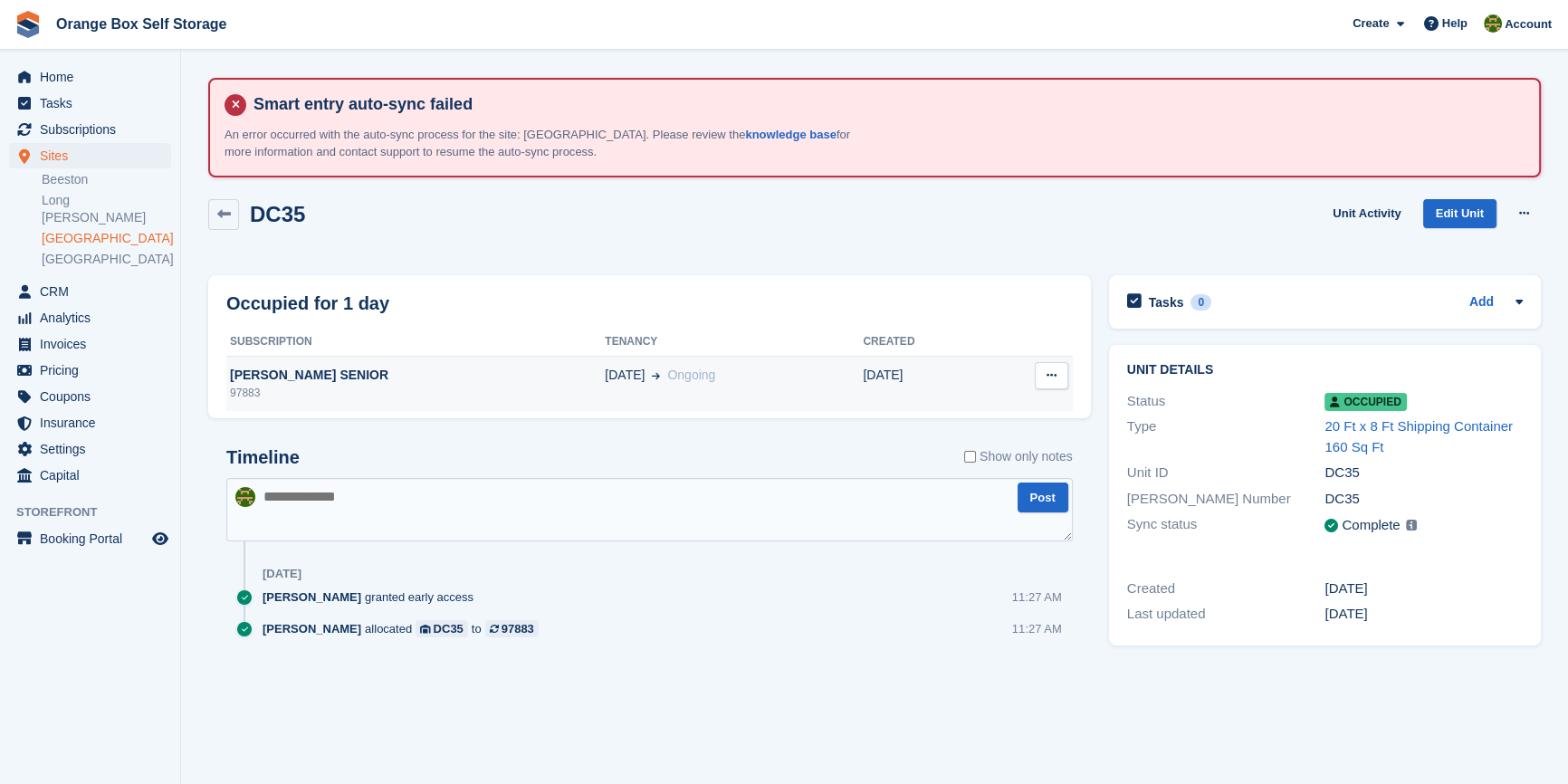
click at [345, 391] on div "97883" at bounding box center [415, 392] width 379 height 16
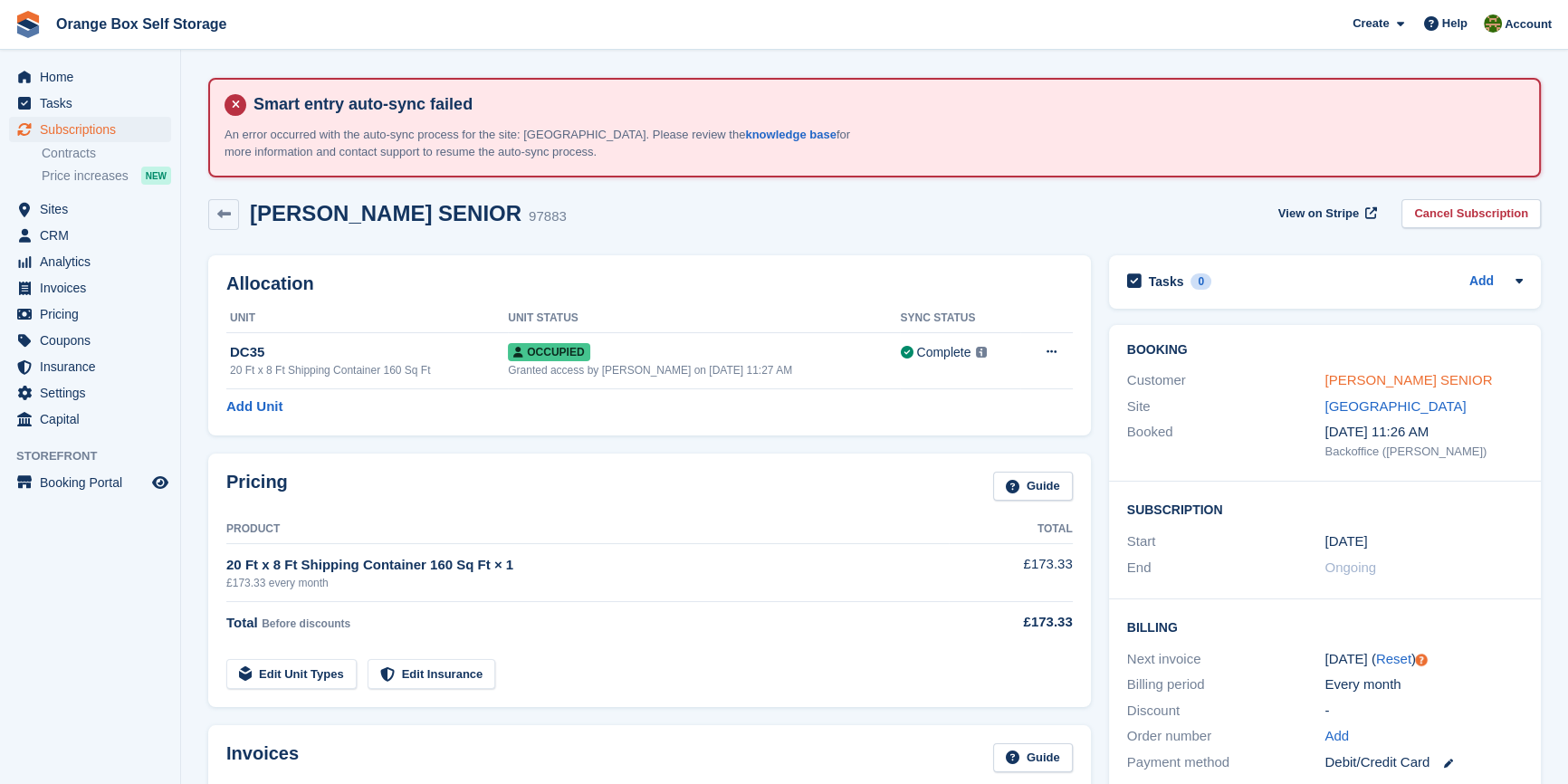
click at [1395, 384] on link "[PERSON_NAME] SENIOR" at bounding box center [1408, 380] width 167 height 15
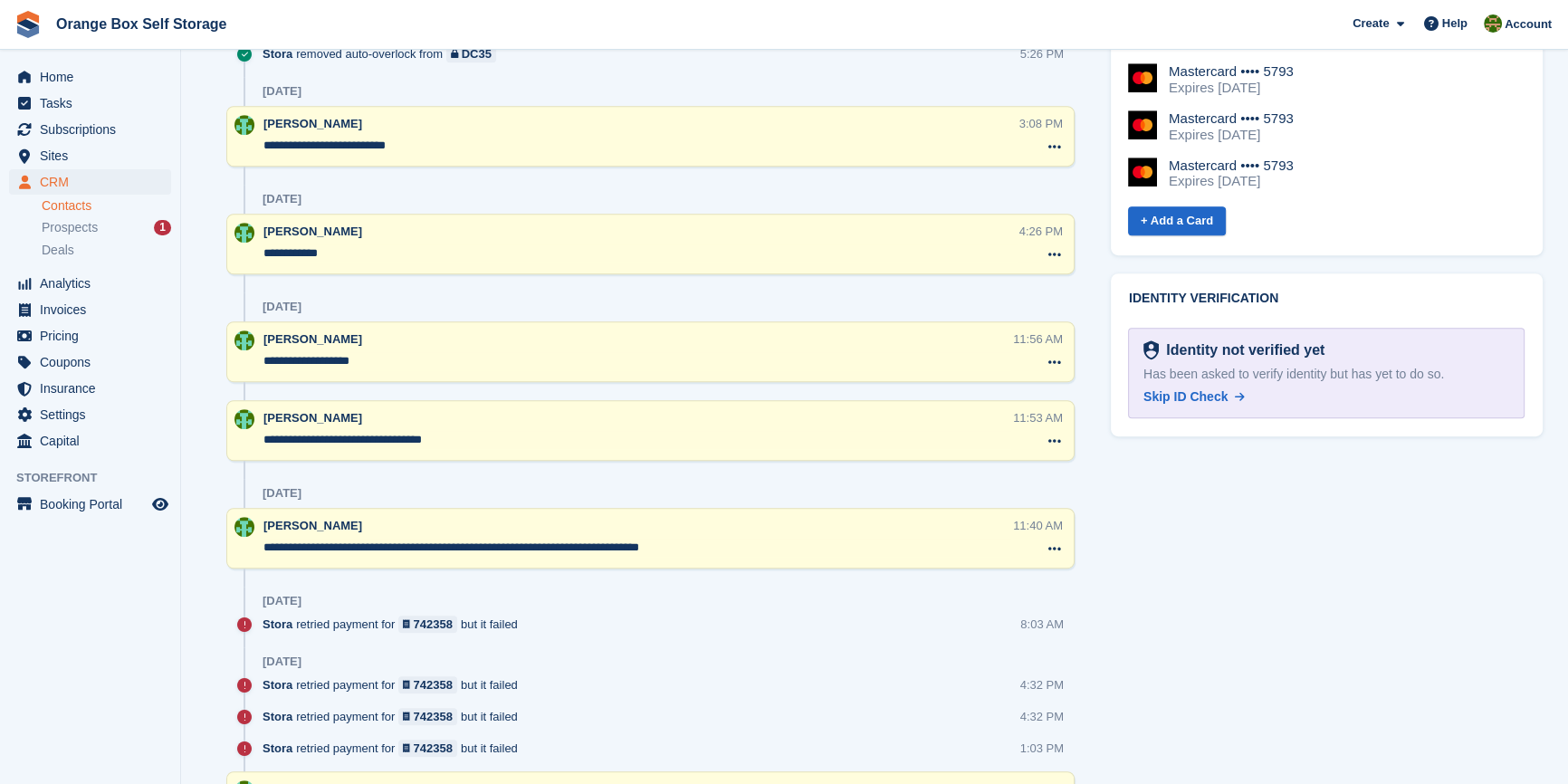
scroll to position [1234, 0]
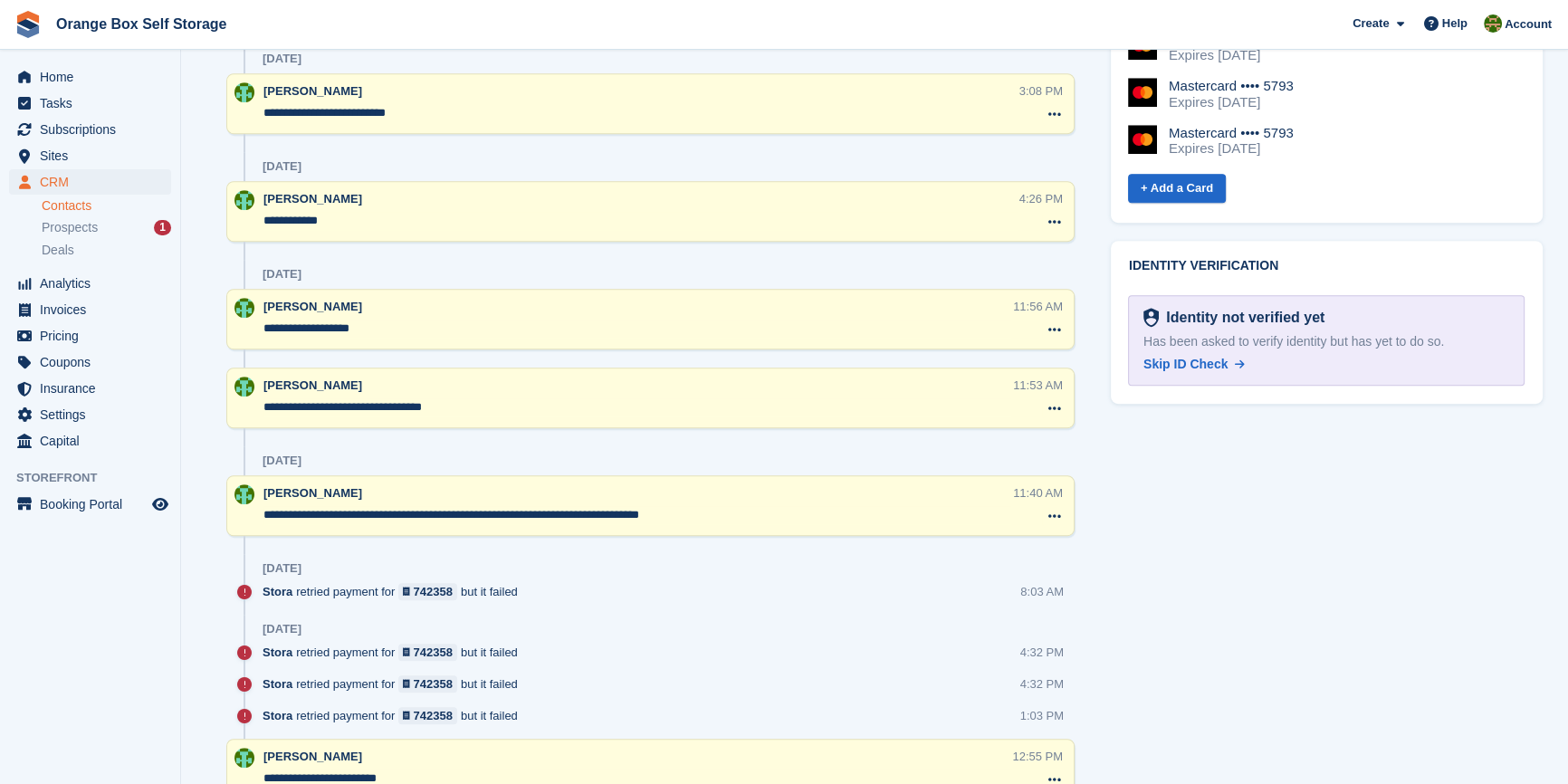
click at [85, 633] on aside "Home Tasks Subscriptions Subscriptions Subscriptions Contracts Price increases …" at bounding box center [89, 396] width 180 height 693
click at [120, 677] on aside "Home Tasks Subscriptions Subscriptions Subscriptions Contracts Price increases …" at bounding box center [89, 396] width 180 height 693
click at [1514, 685] on div "Tasks 0 Add No tasks related to Lee Johnson SENIOR Contact Details Email leejoh…" at bounding box center [1327, 408] width 450 height 2793
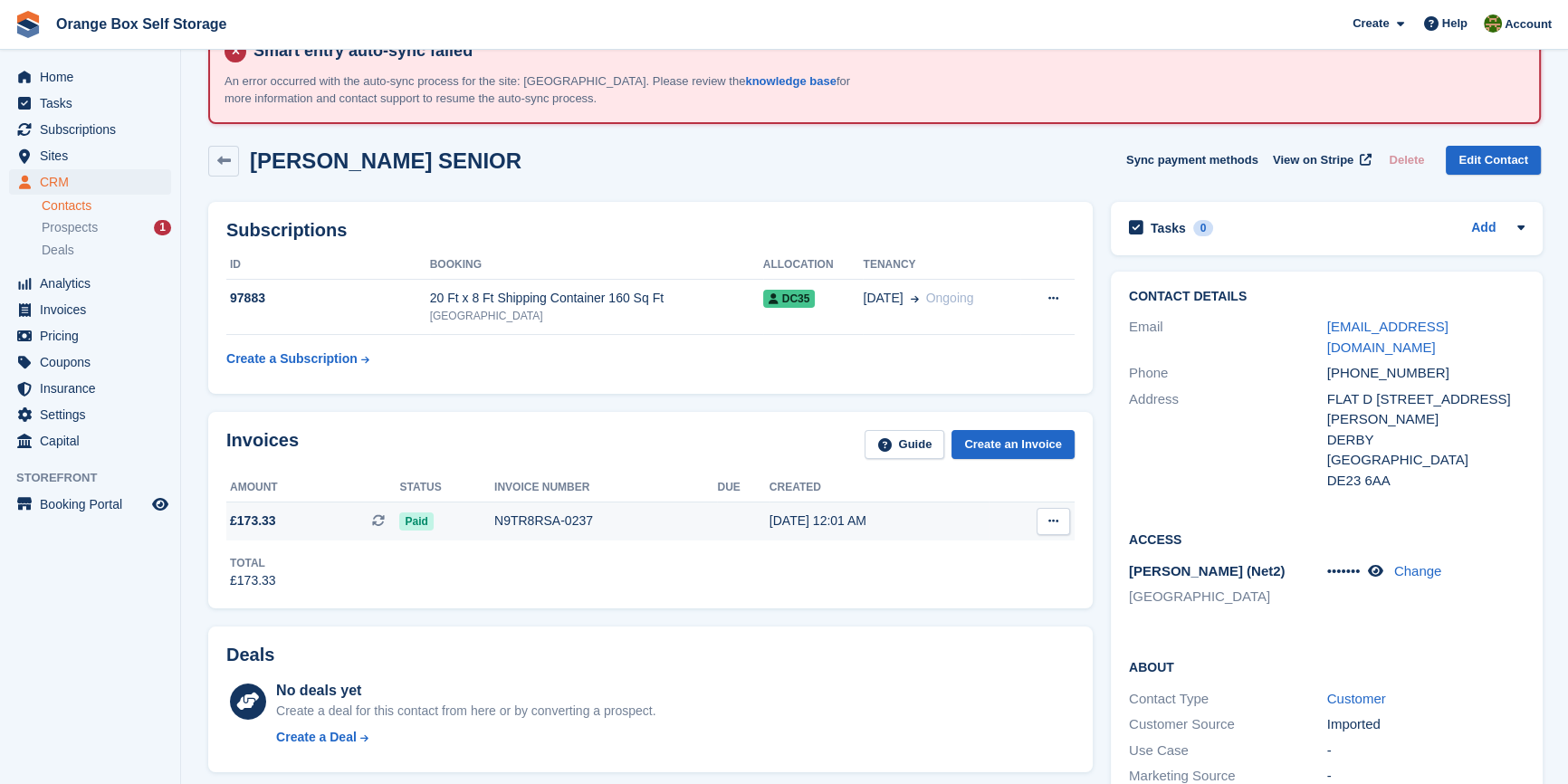
scroll to position [82, 0]
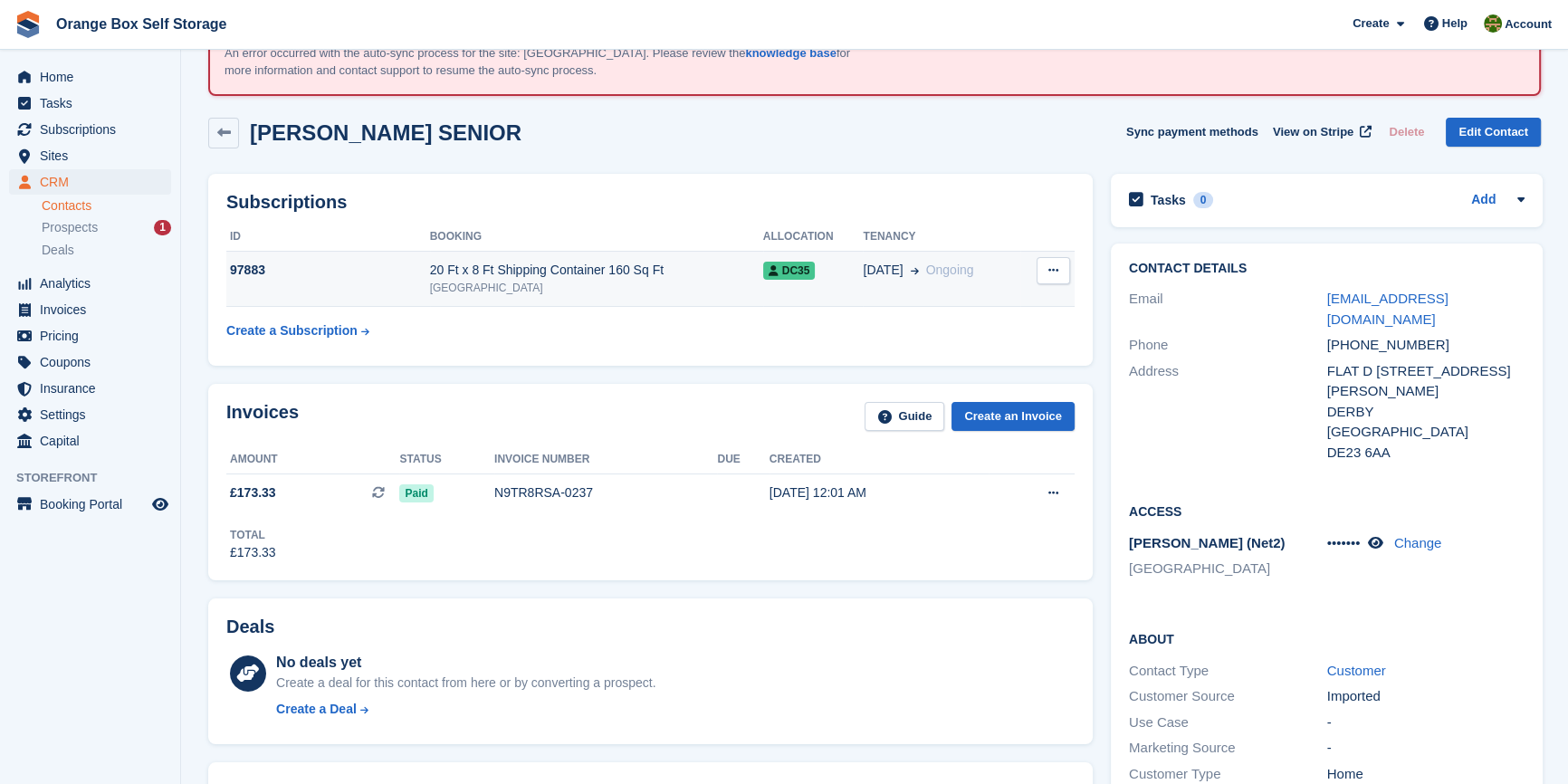
click at [497, 282] on div "[GEOGRAPHIC_DATA]" at bounding box center [596, 287] width 334 height 16
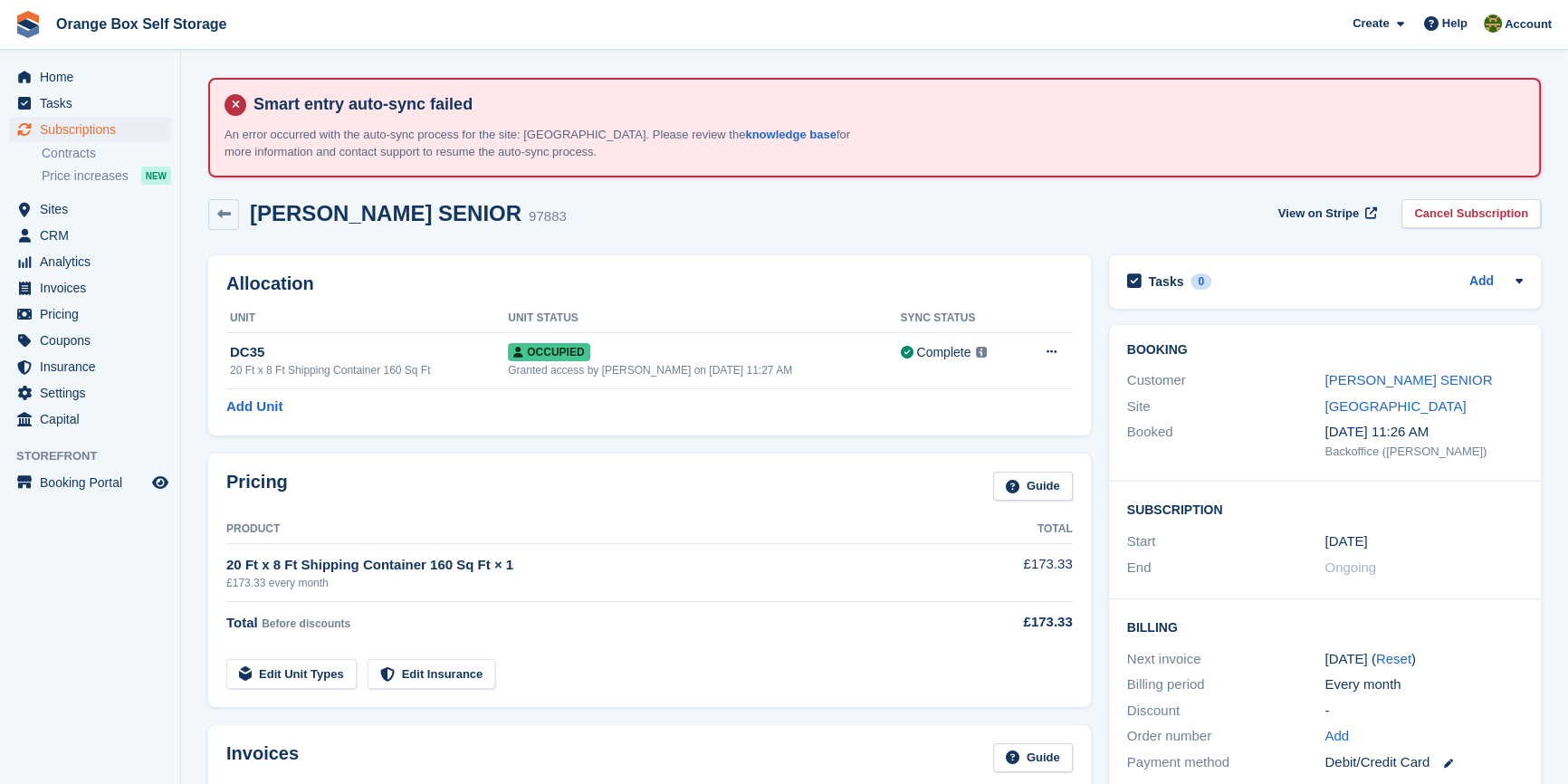
scroll to position [82, 0]
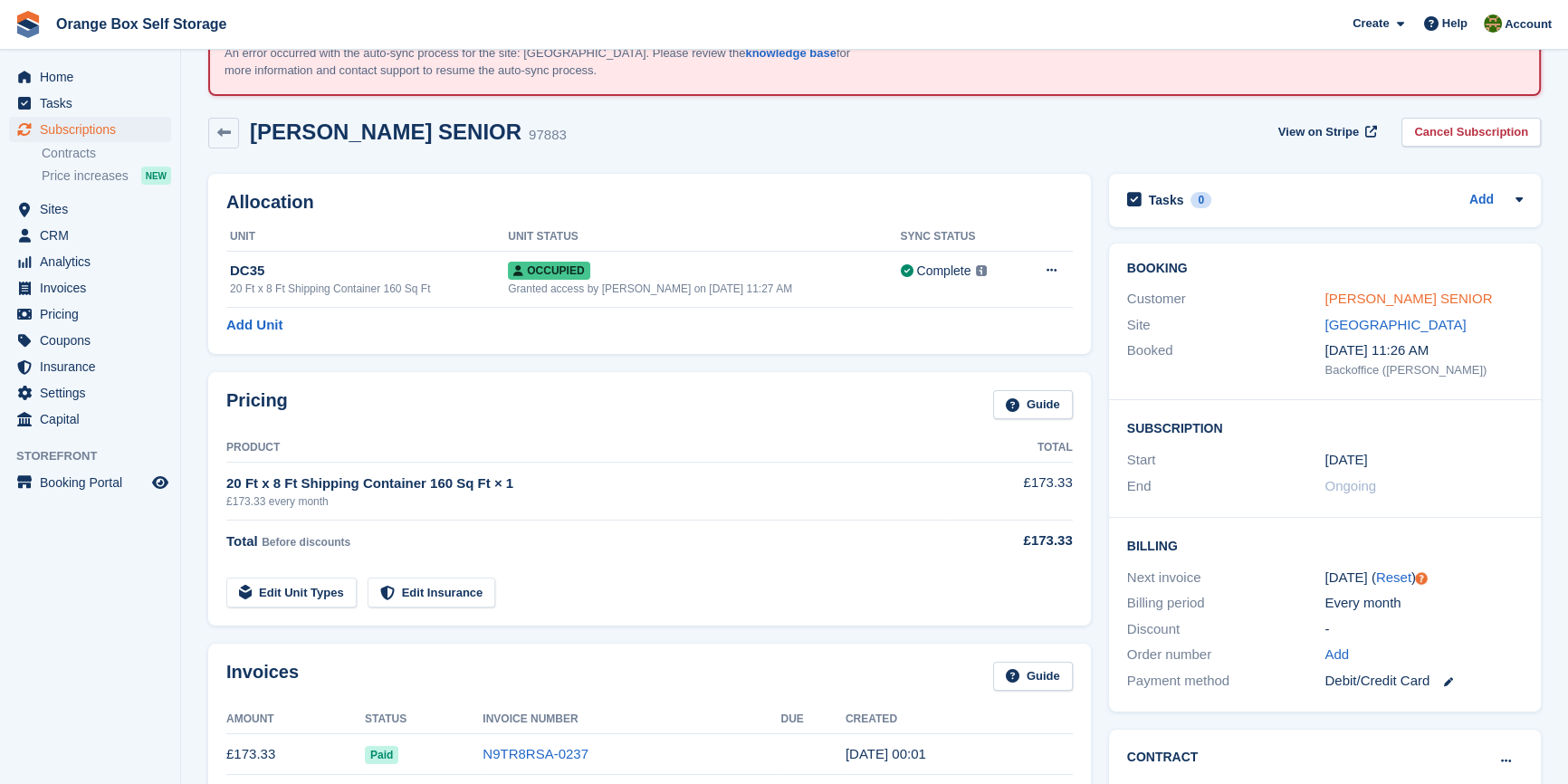
click at [1398, 300] on link "[PERSON_NAME] SENIOR" at bounding box center [1408, 298] width 167 height 15
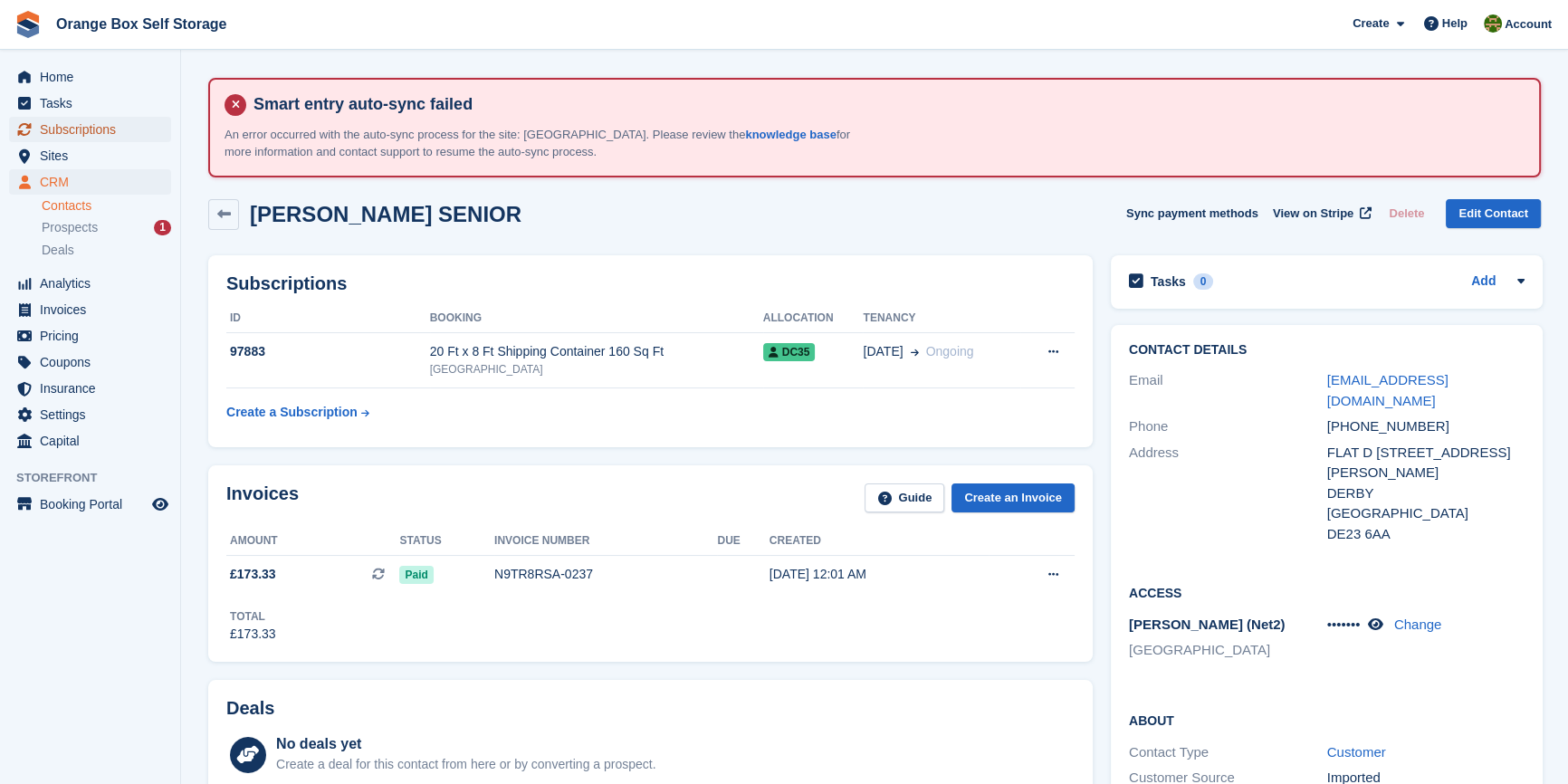
click at [115, 122] on span "Subscriptions" at bounding box center [93, 130] width 109 height 25
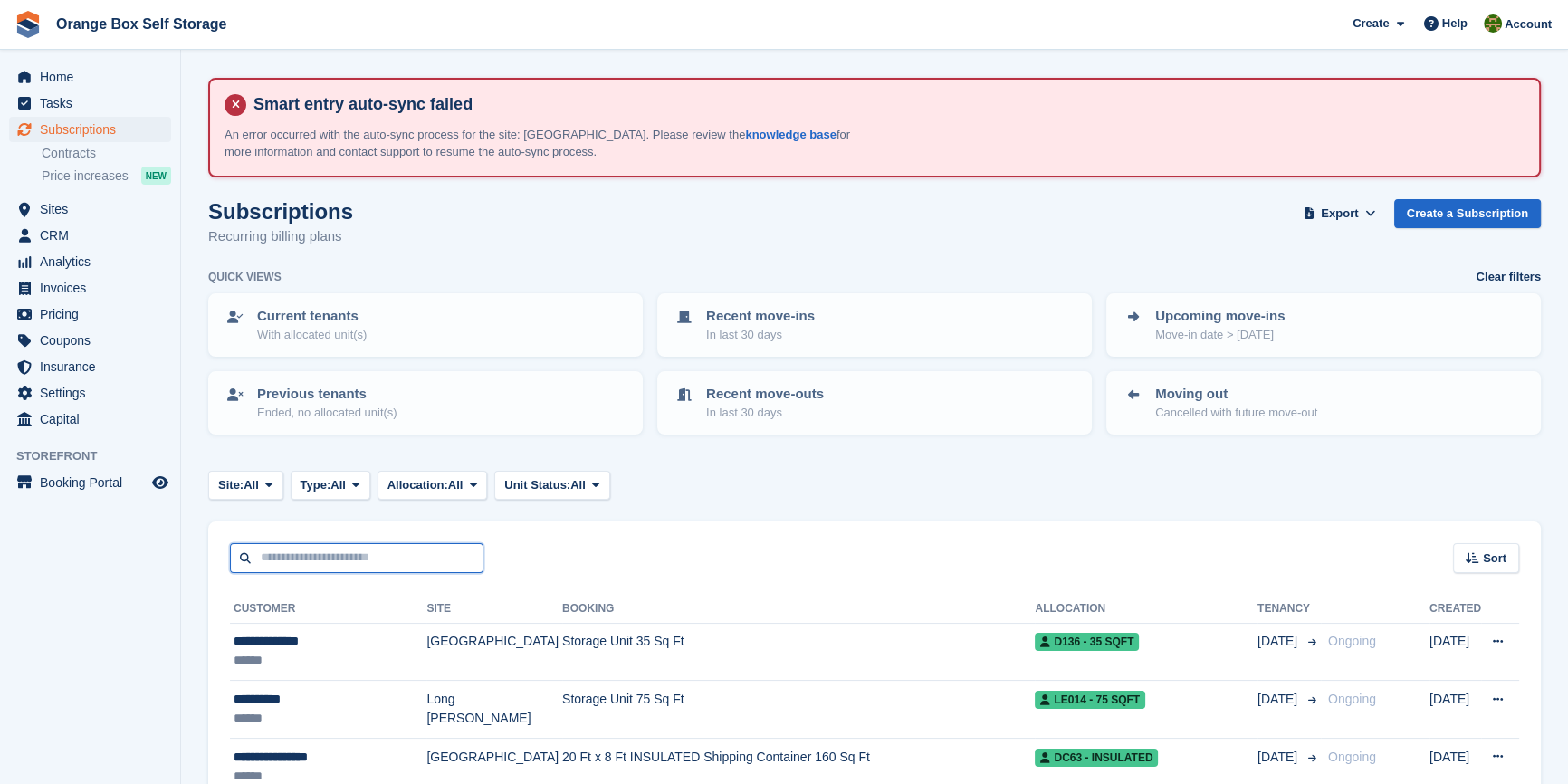
click at [314, 560] on input "text" at bounding box center [357, 557] width 254 height 30
type input "*****"
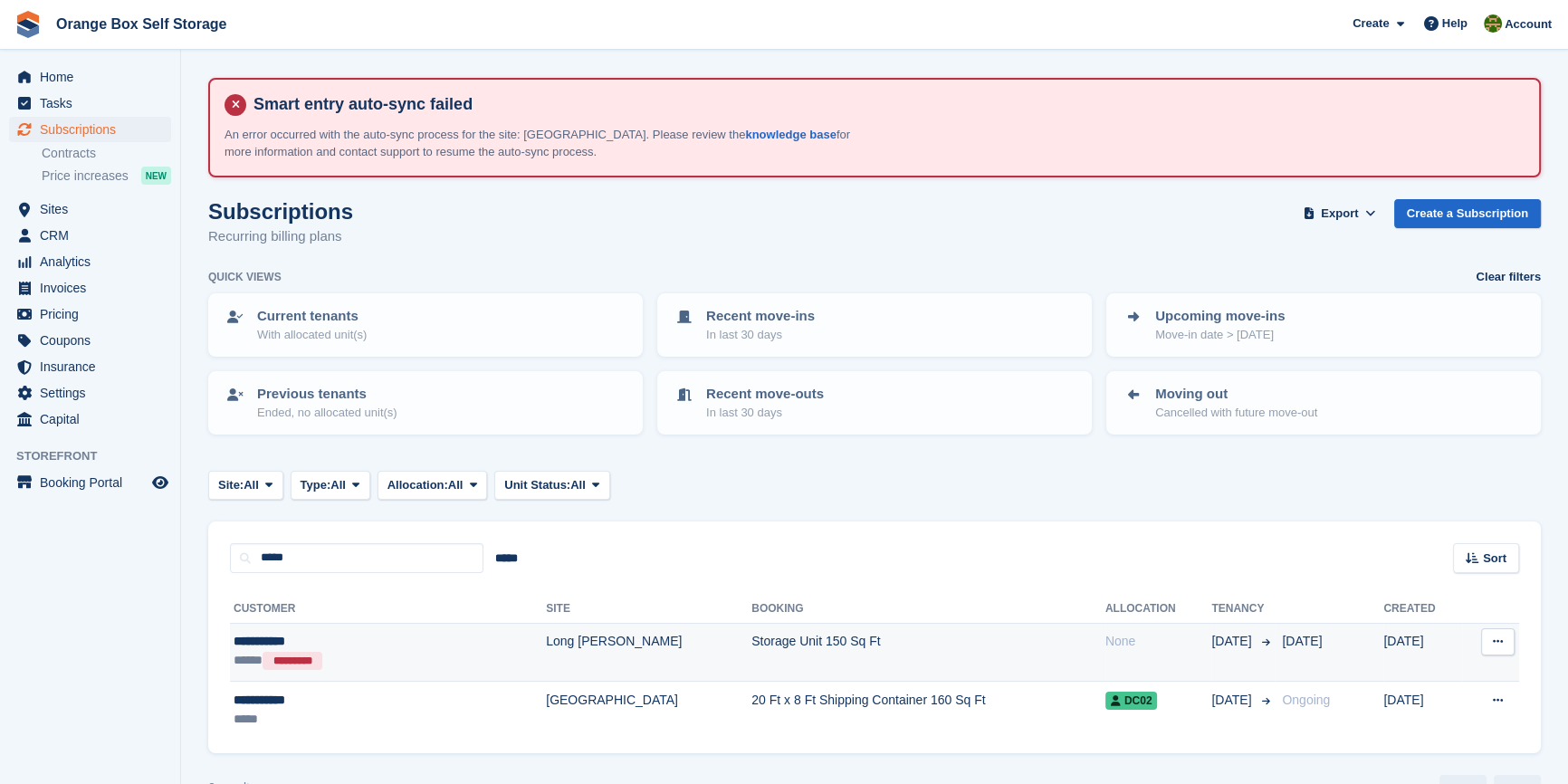
click at [404, 656] on div "***** *********" at bounding box center [336, 660] width 206 height 20
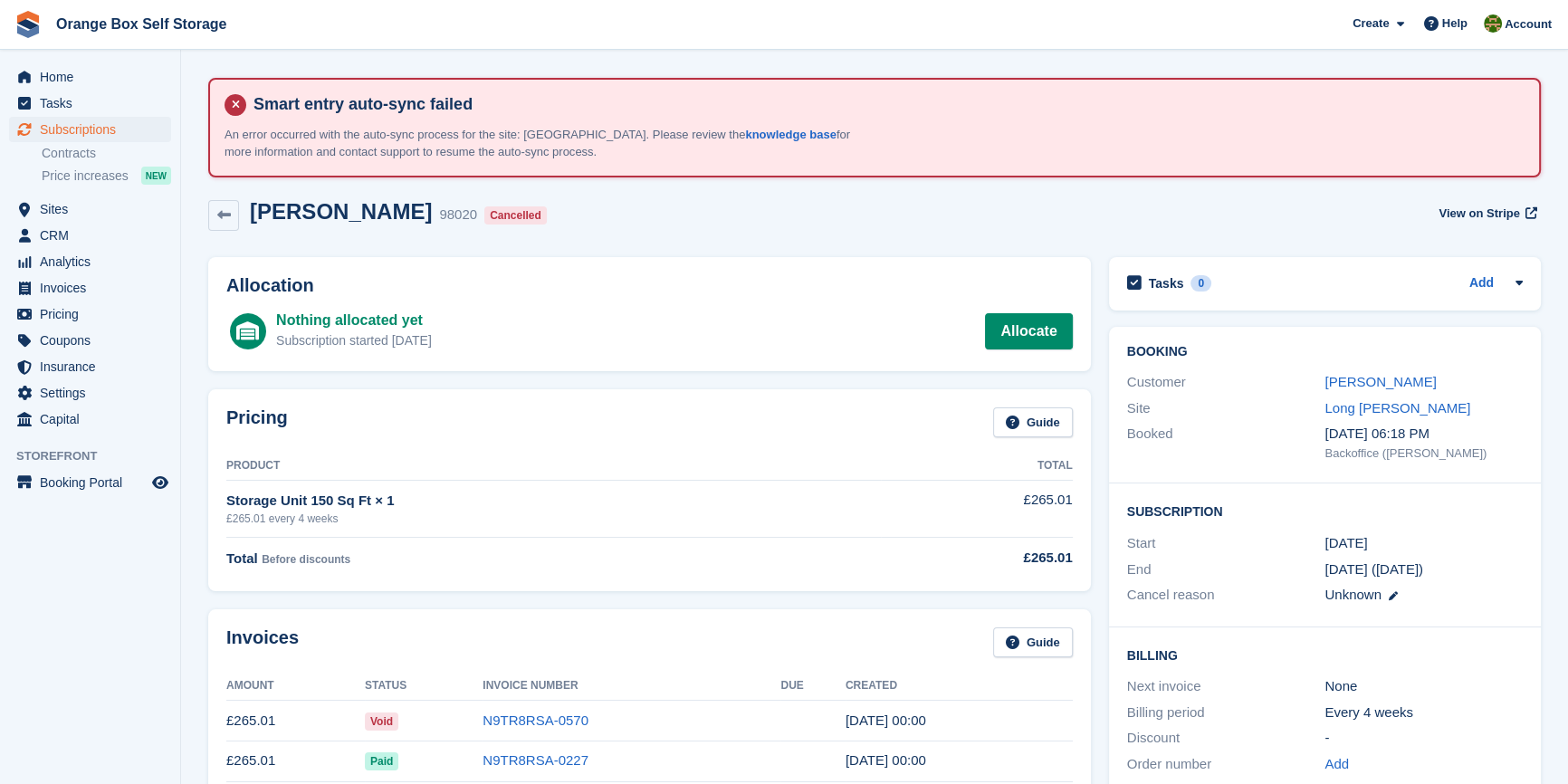
click at [552, 602] on div "Invoices Guide Amount Status Invoice Number Due Created £265.01 Void N9TR8RSA-0…" at bounding box center [649, 733] width 901 height 267
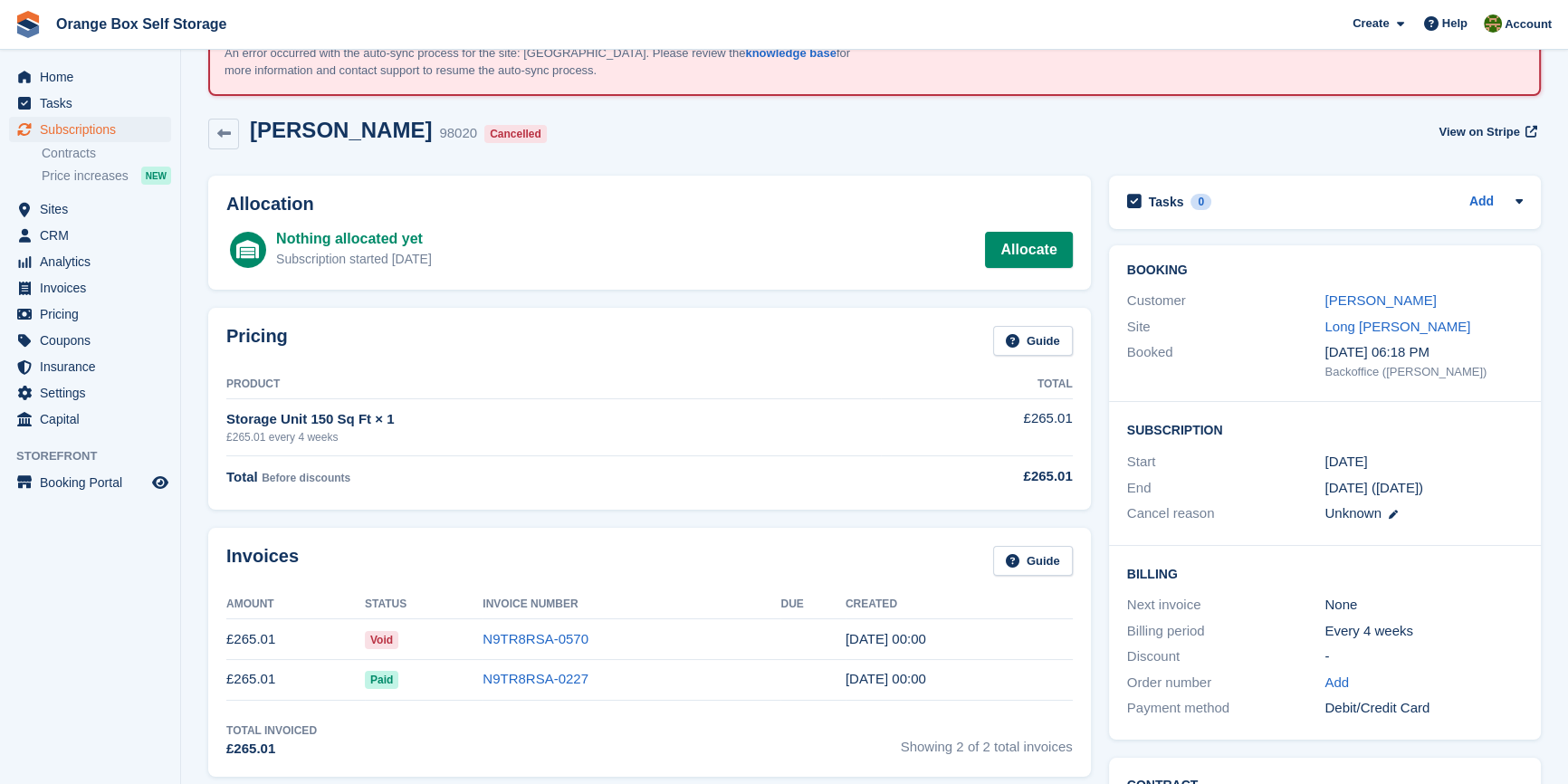
scroll to position [329, 0]
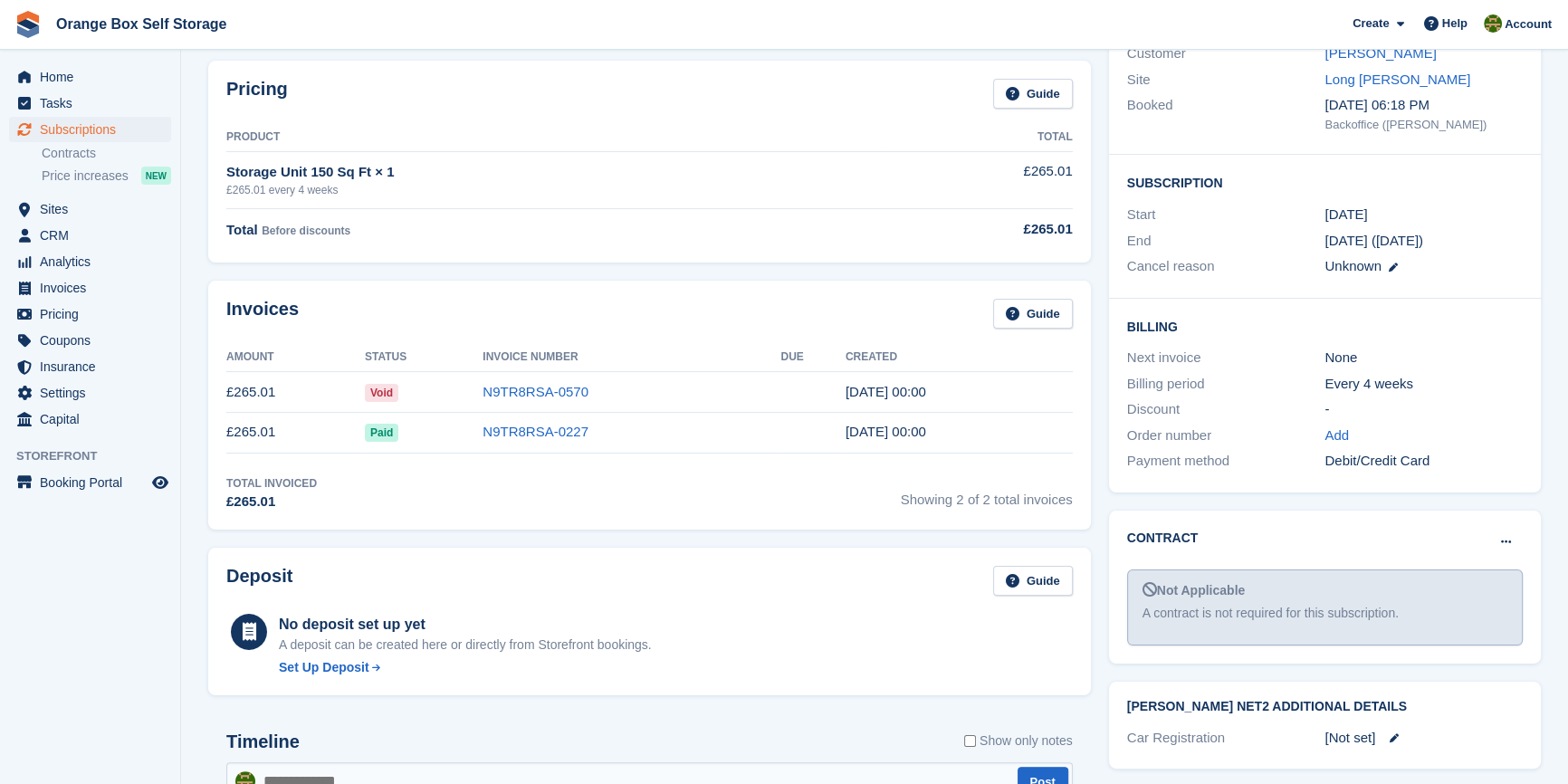
click at [62, 635] on aside "Home Tasks Subscriptions Subscriptions Subscriptions Contracts Price increases …" at bounding box center [89, 396] width 180 height 693
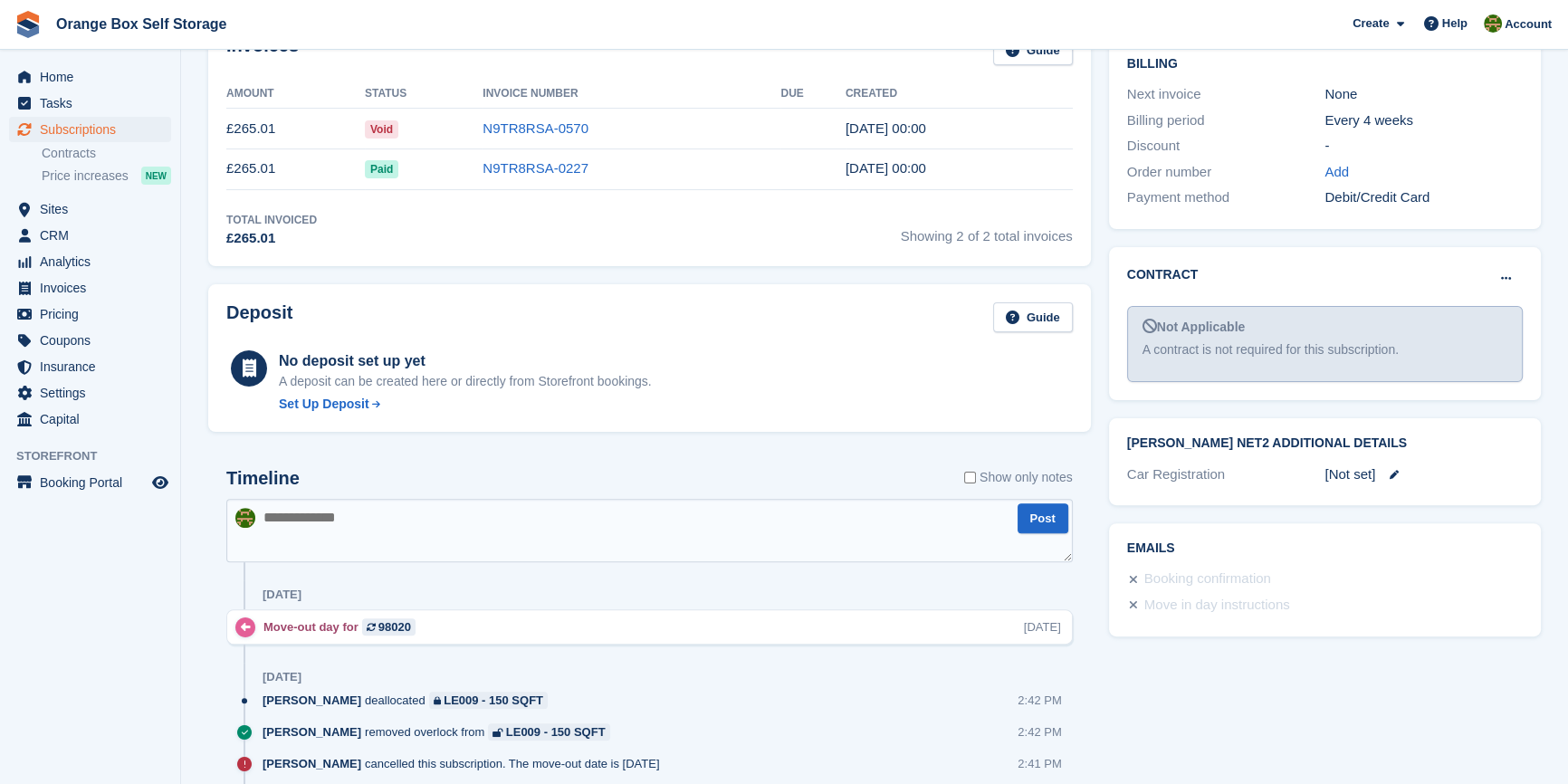
scroll to position [905, 0]
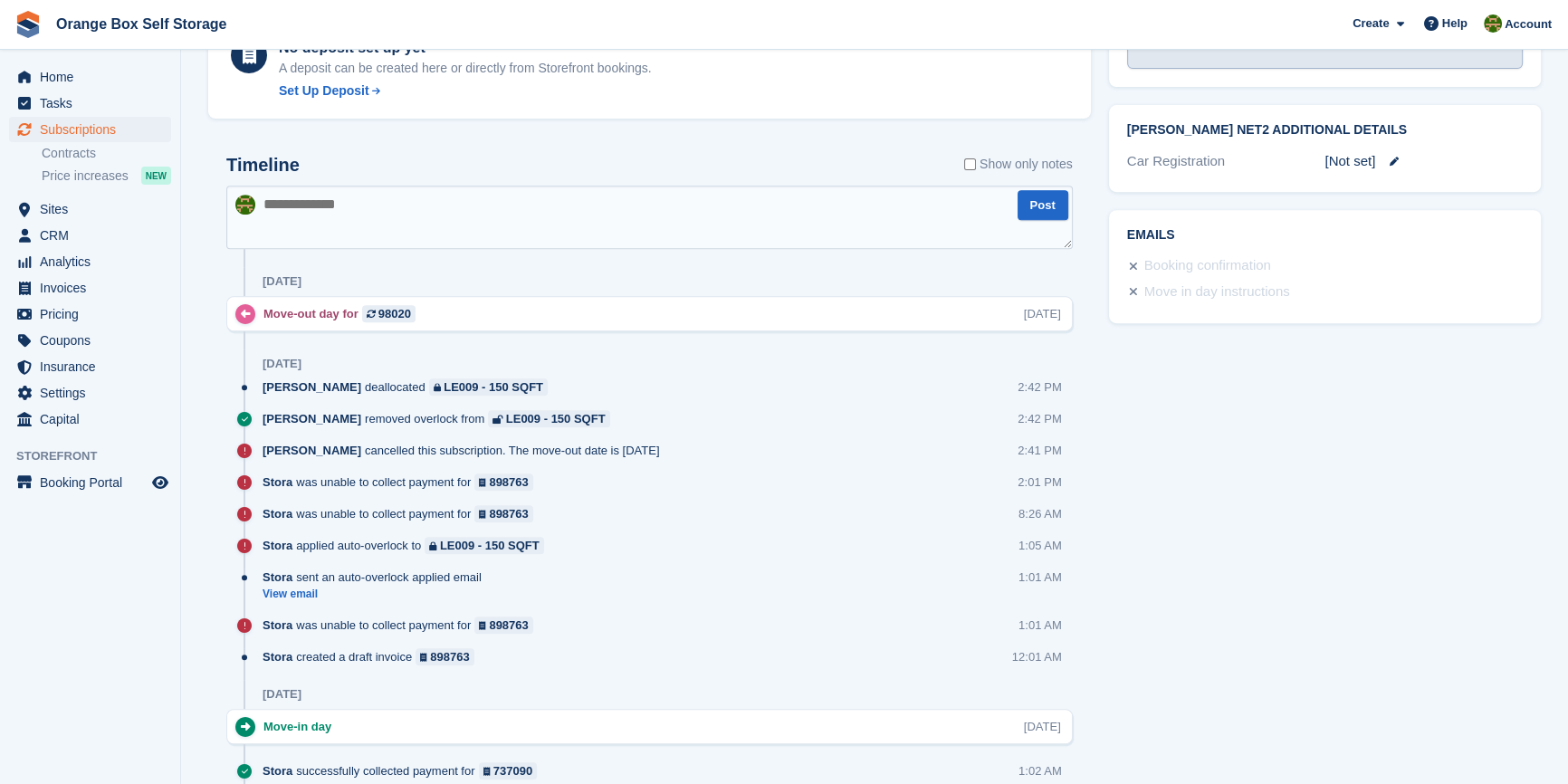
click at [1464, 452] on div "Tasks 0 Add No tasks related to Subscription #98020 Booking Customer [PERSON_NA…" at bounding box center [1325, 170] width 450 height 1654
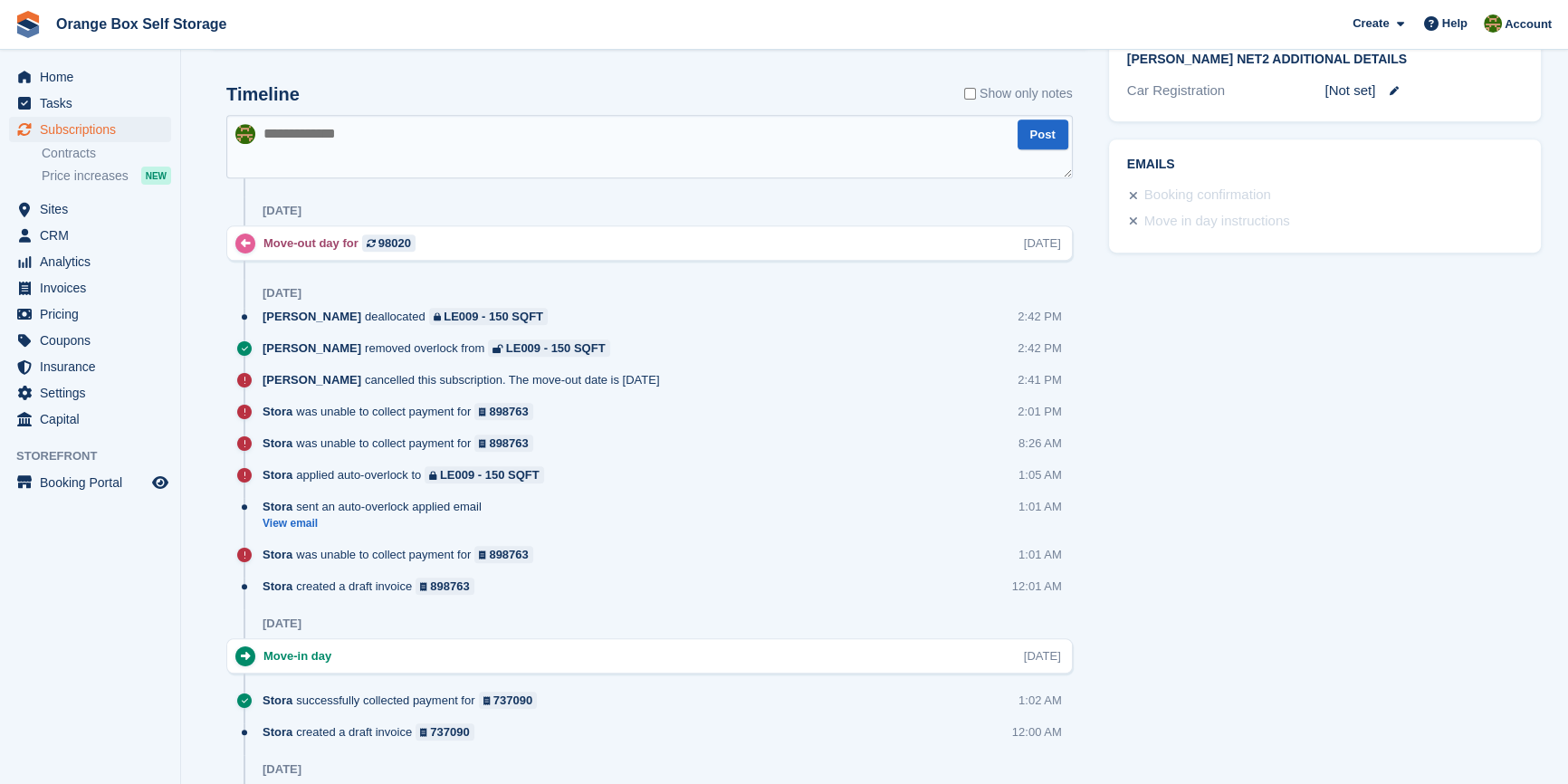
scroll to position [987, 0]
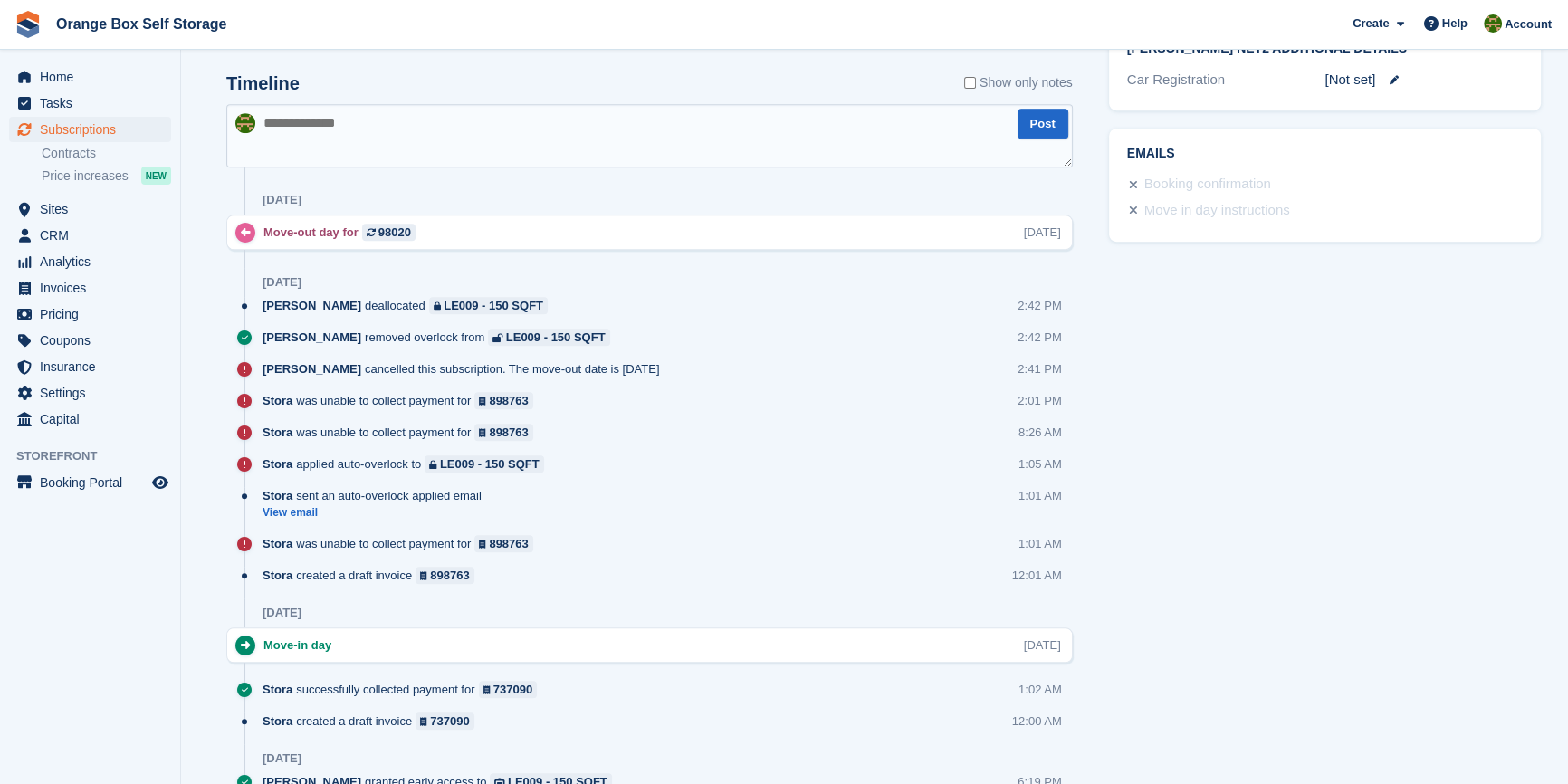
click at [1308, 601] on div "Tasks 0 Add No tasks related to Subscription #98020 Booking Customer [PERSON_NA…" at bounding box center [1325, 88] width 450 height 1654
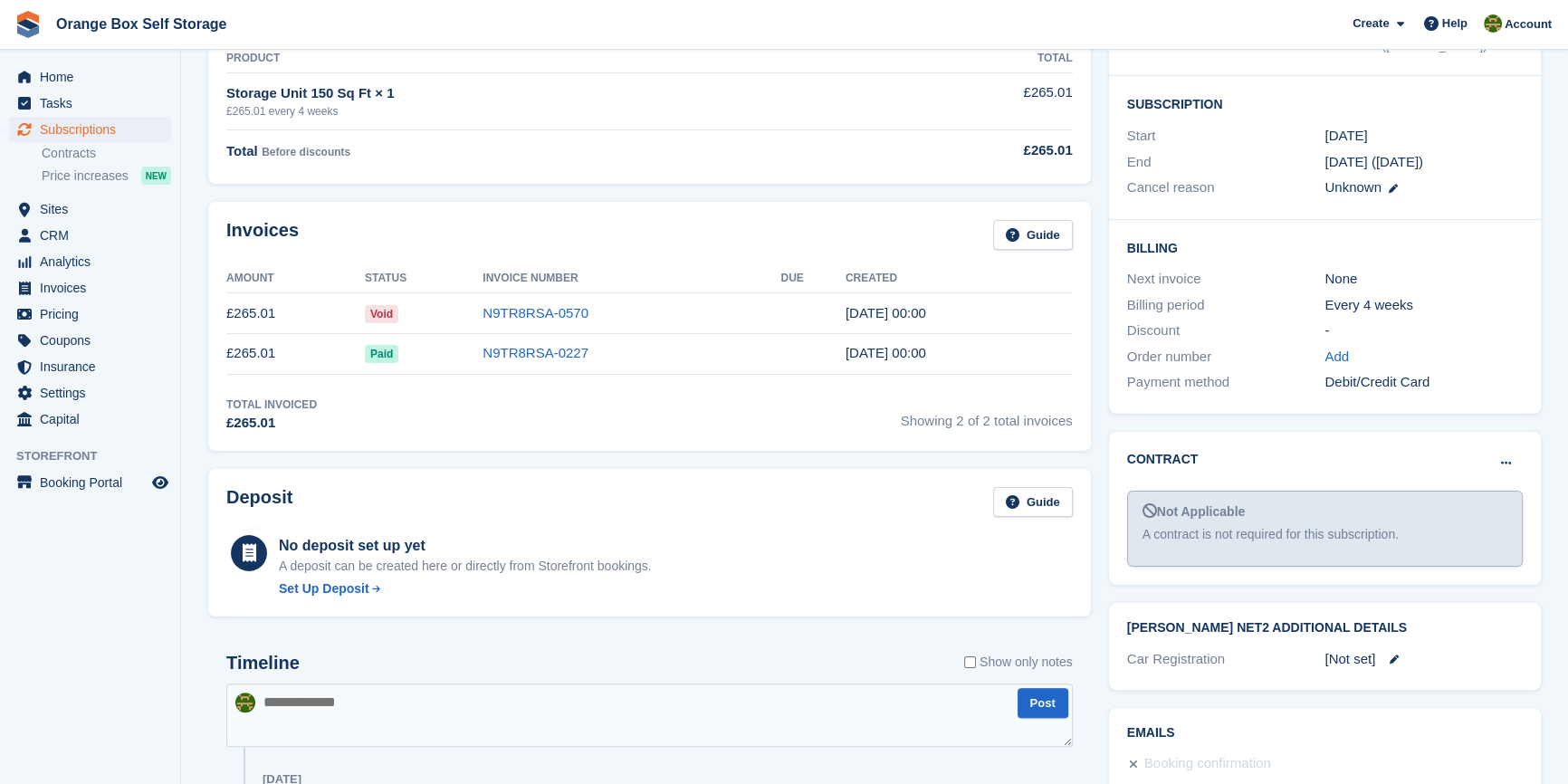
scroll to position [411, 0]
